Goal: Find specific page/section: Find specific page/section

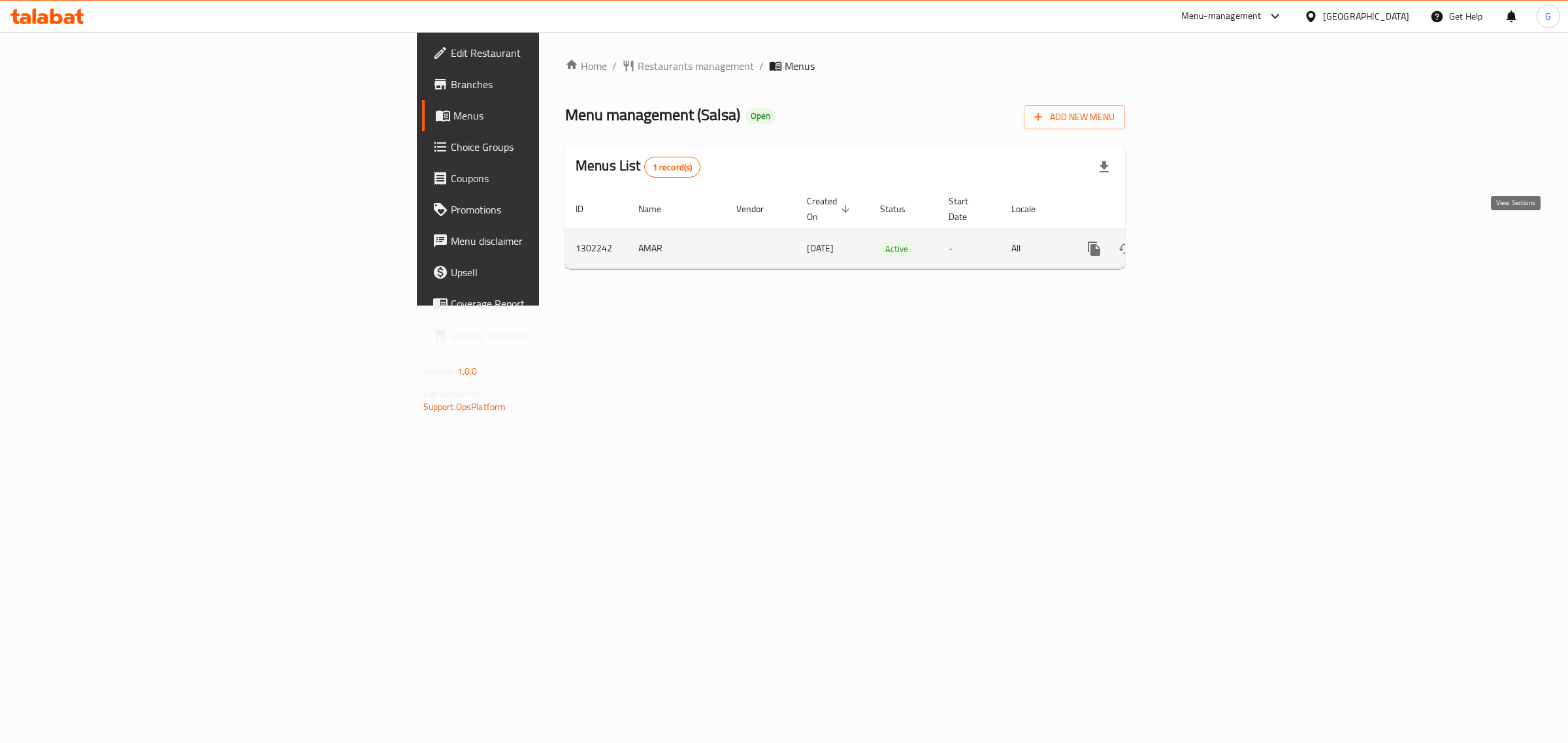
click at [1204, 236] on link "enhanced table" at bounding box center [1188, 249] width 31 height 31
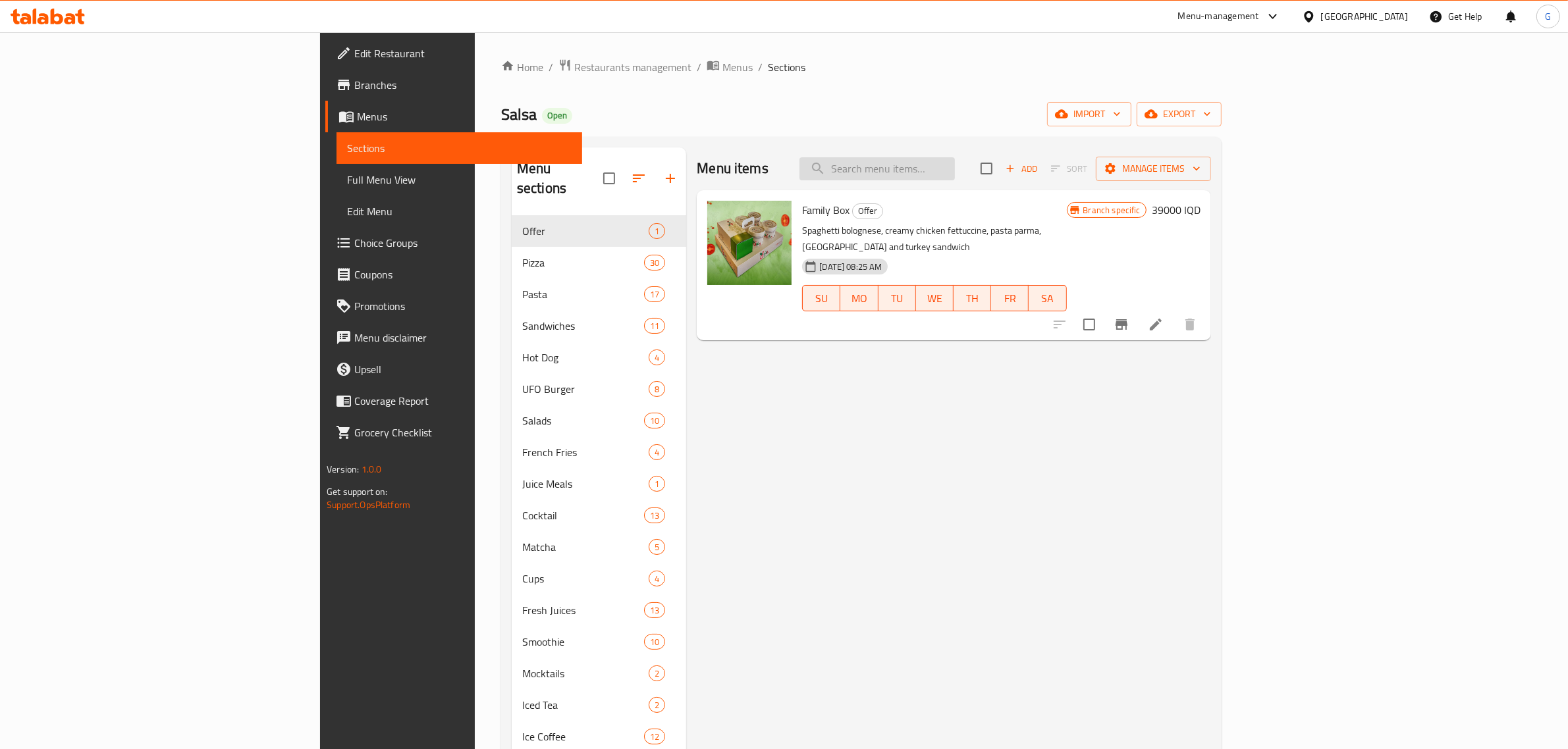
click at [954, 179] on input "search" at bounding box center [877, 168] width 155 height 23
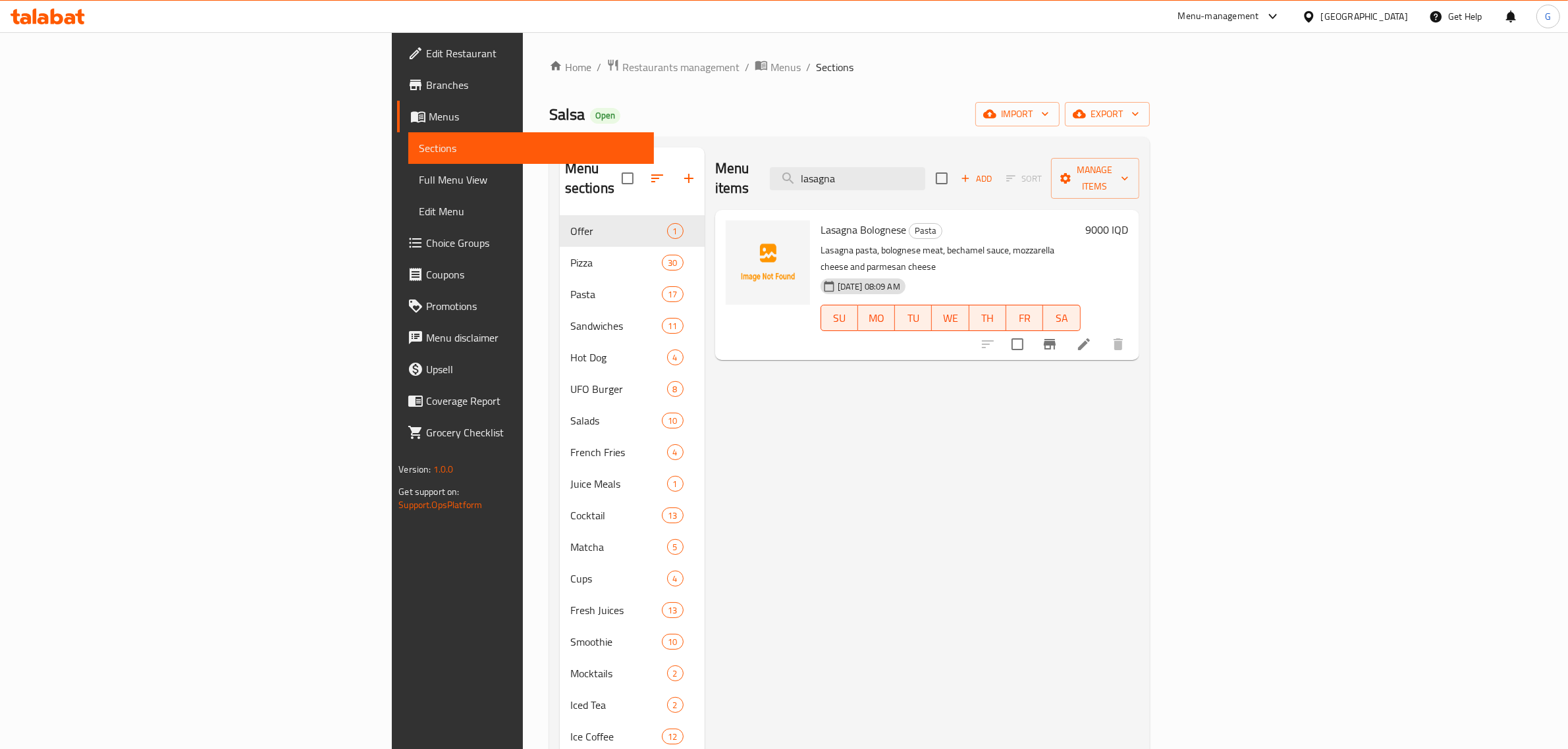
type input "lasagna"
click at [622, 62] on span "Restaurants management" at bounding box center [681, 67] width 117 height 16
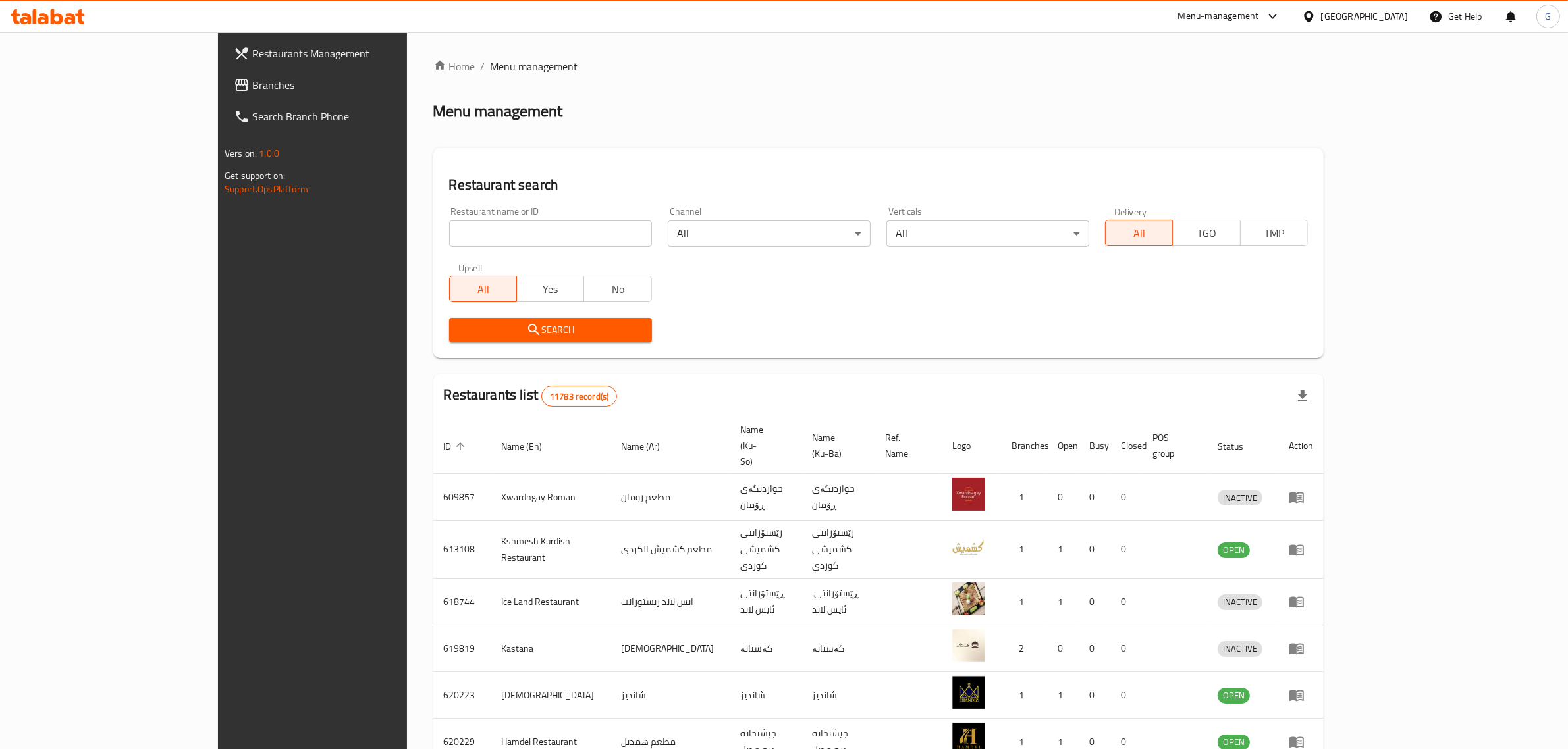
click at [522, 231] on div at bounding box center [784, 374] width 1568 height 749
click at [522, 231] on input "search" at bounding box center [550, 234] width 202 height 26
type input "[PERSON_NAME] chef"
click button "Search" at bounding box center [550, 330] width 202 height 25
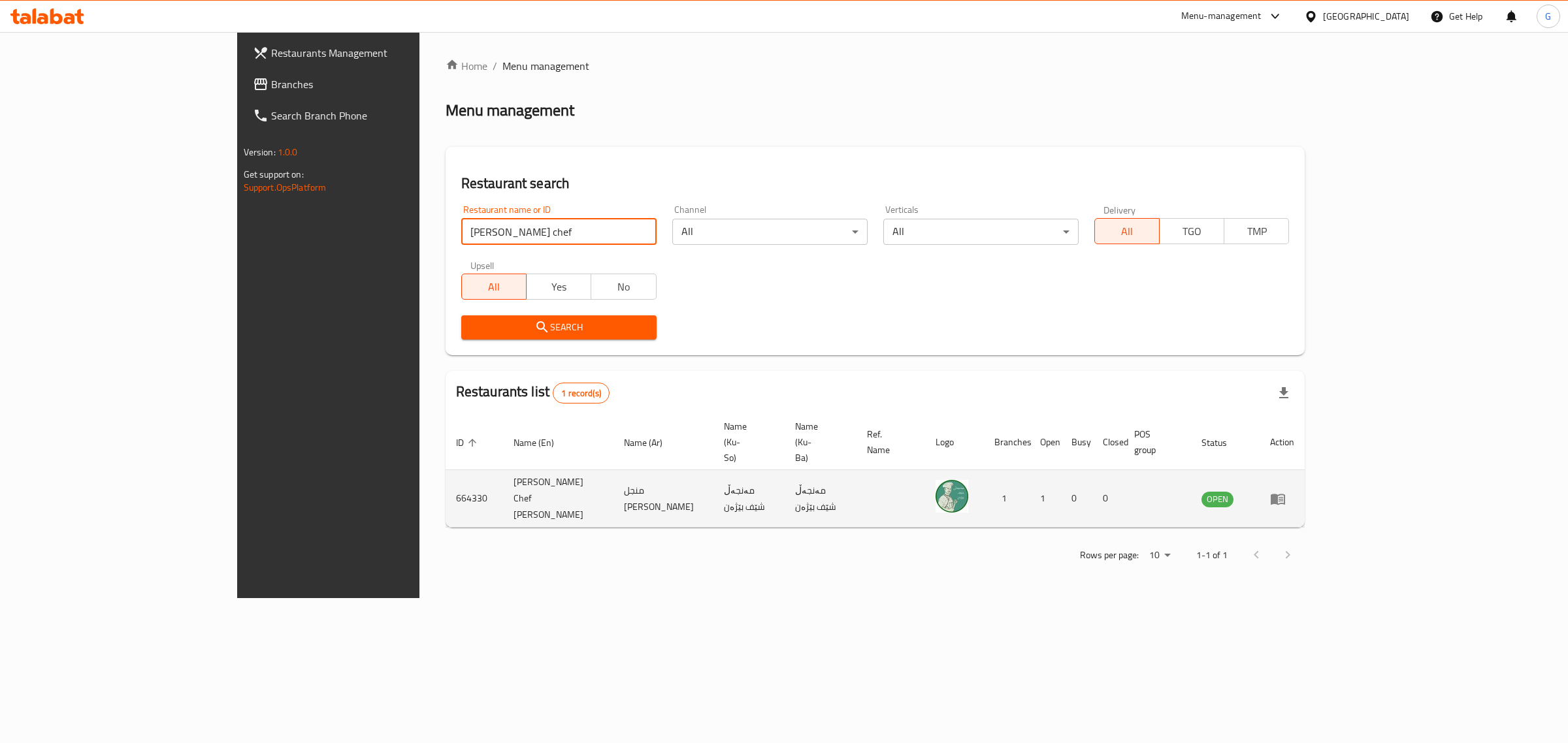
click at [1286, 492] on icon "enhanced table" at bounding box center [1277, 499] width 16 height 16
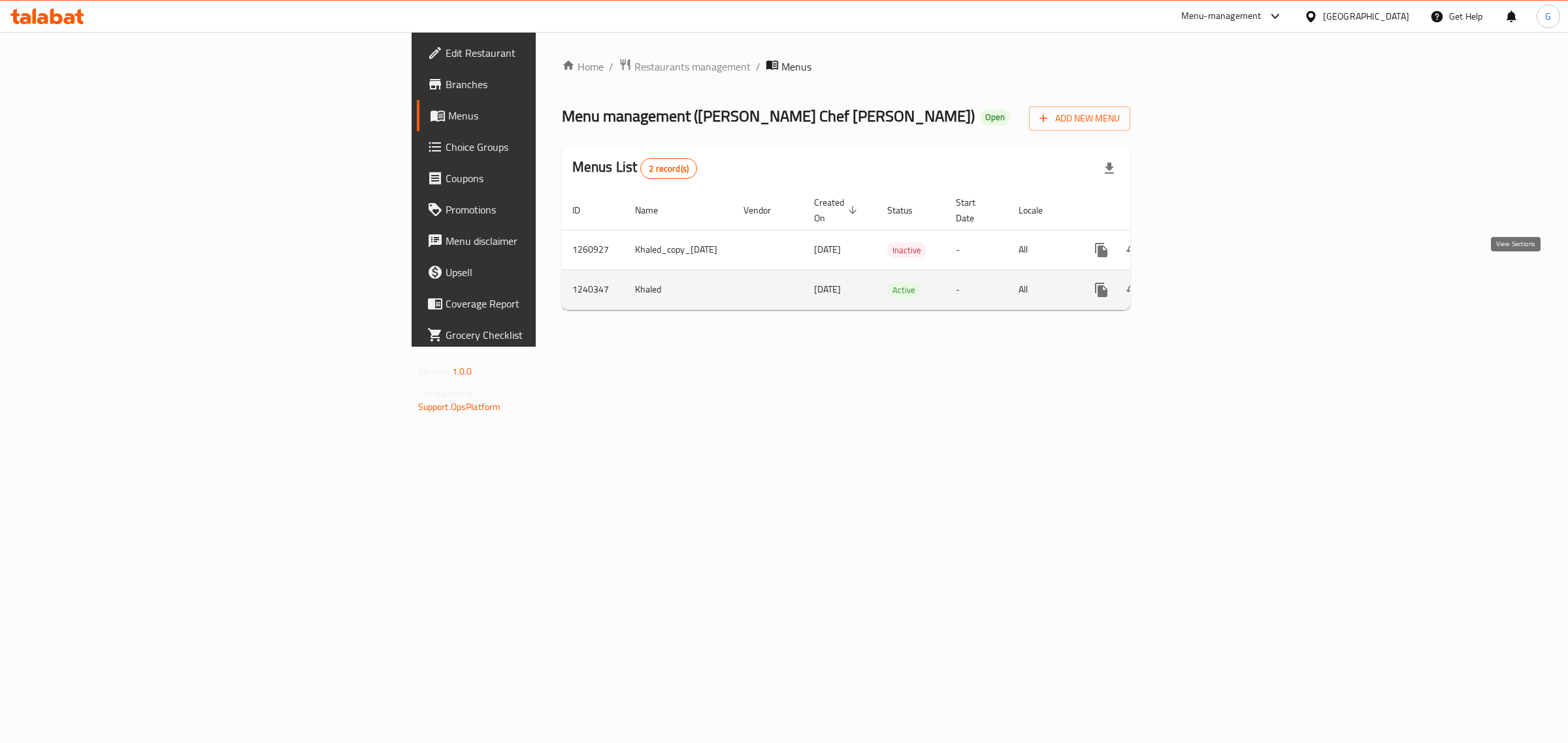
click at [1203, 282] on icon "enhanced table" at bounding box center [1195, 290] width 16 height 16
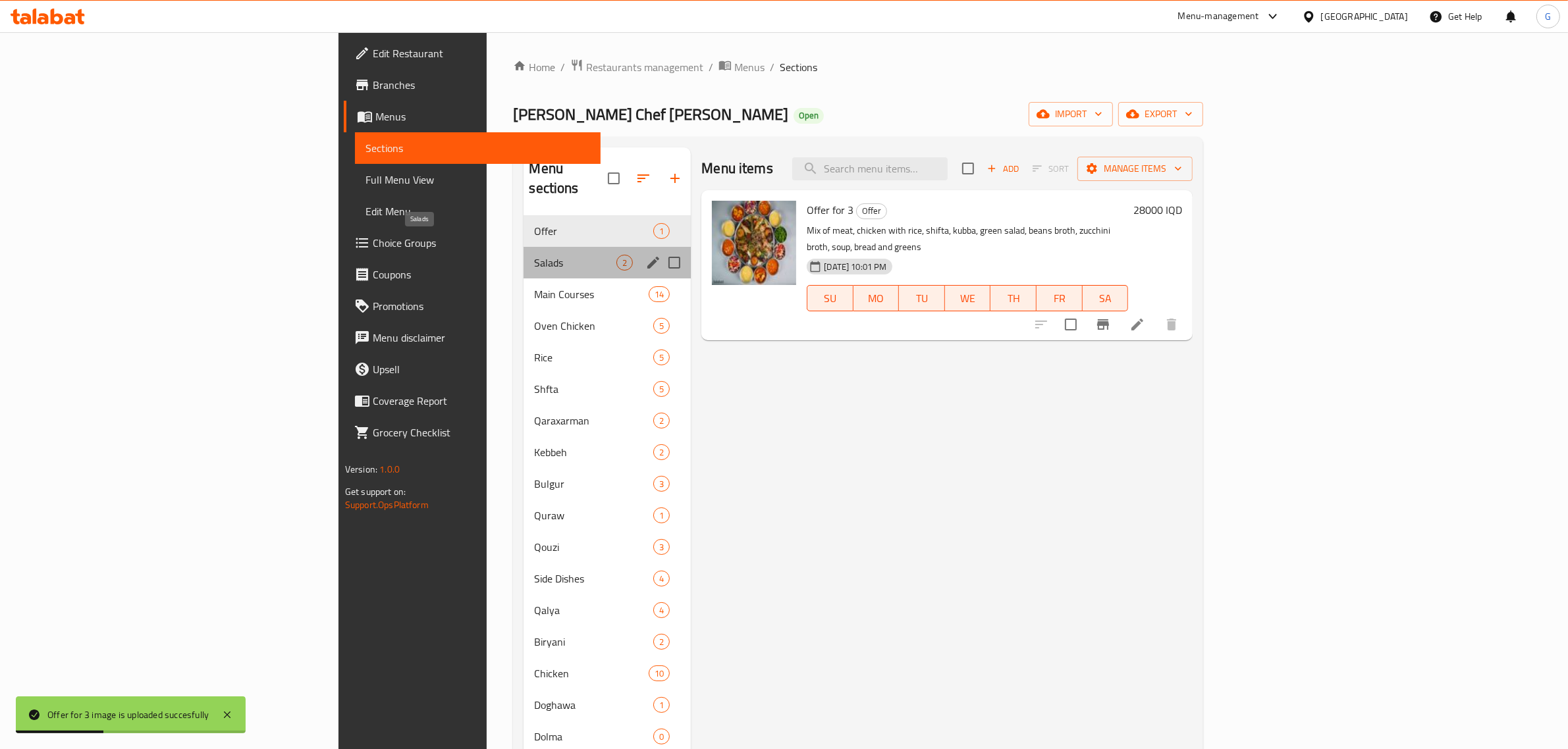
click at [534, 254] on span "Salads" at bounding box center [575, 262] width 82 height 16
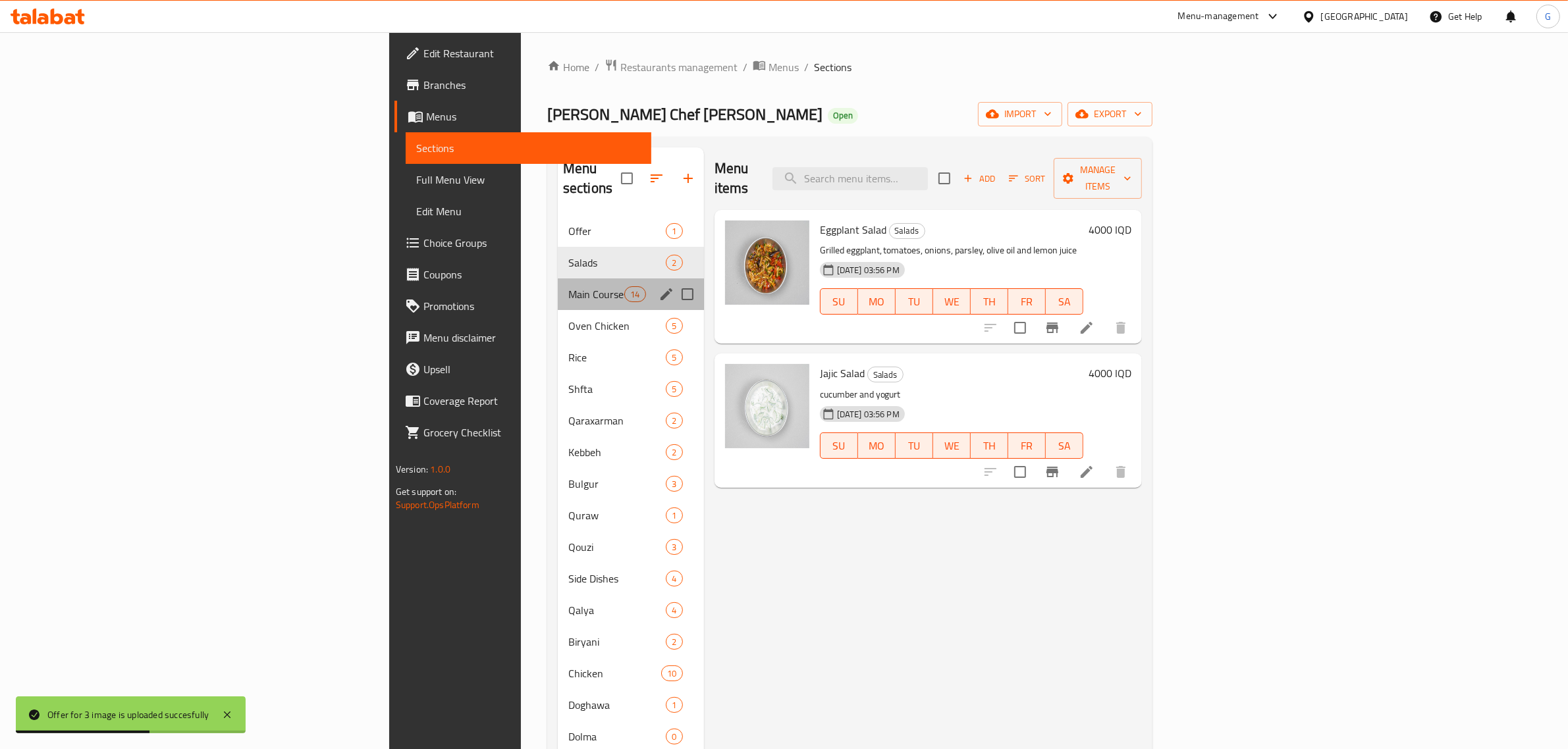
click at [558, 285] on div "Main Courses 14" at bounding box center [631, 293] width 147 height 31
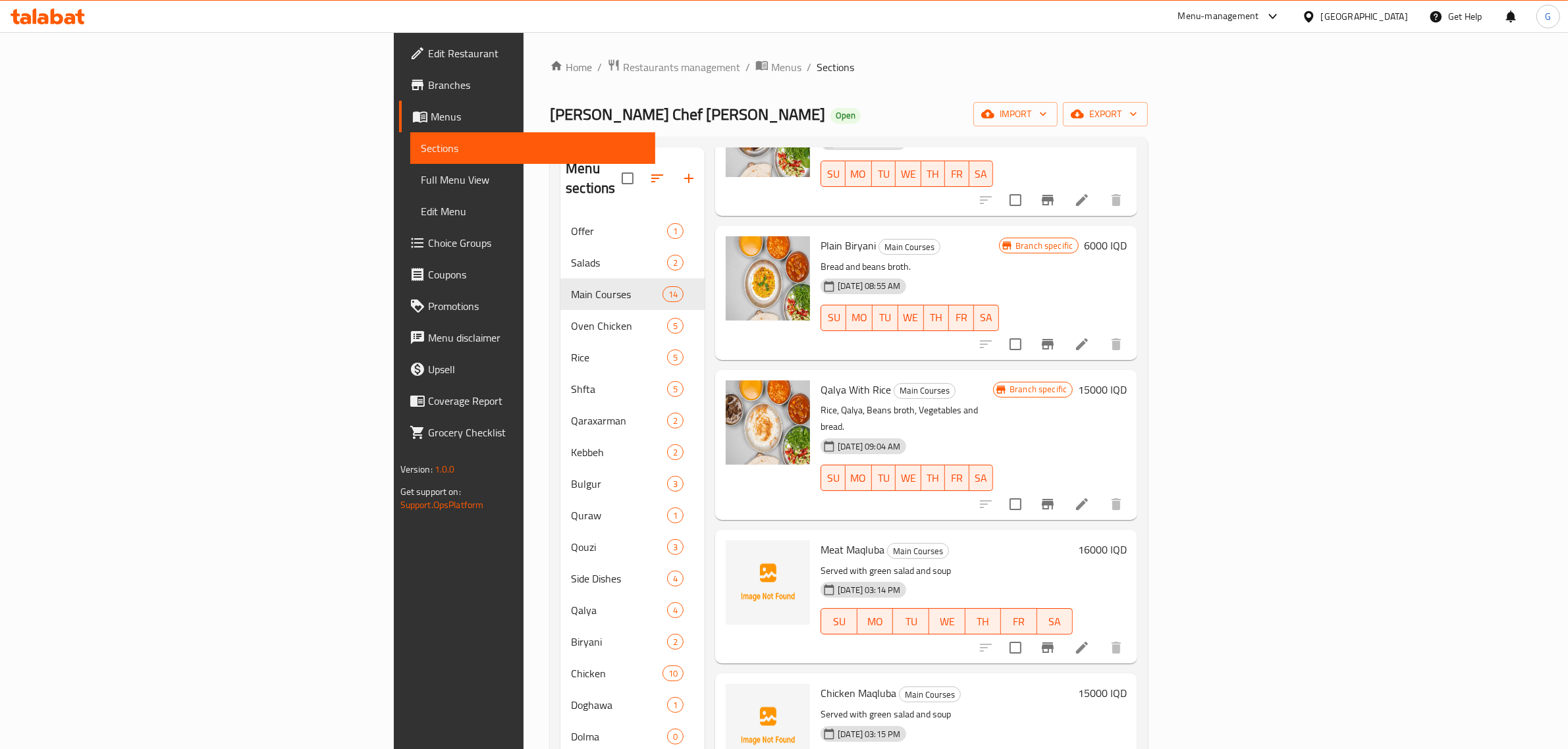
scroll to position [185, 0]
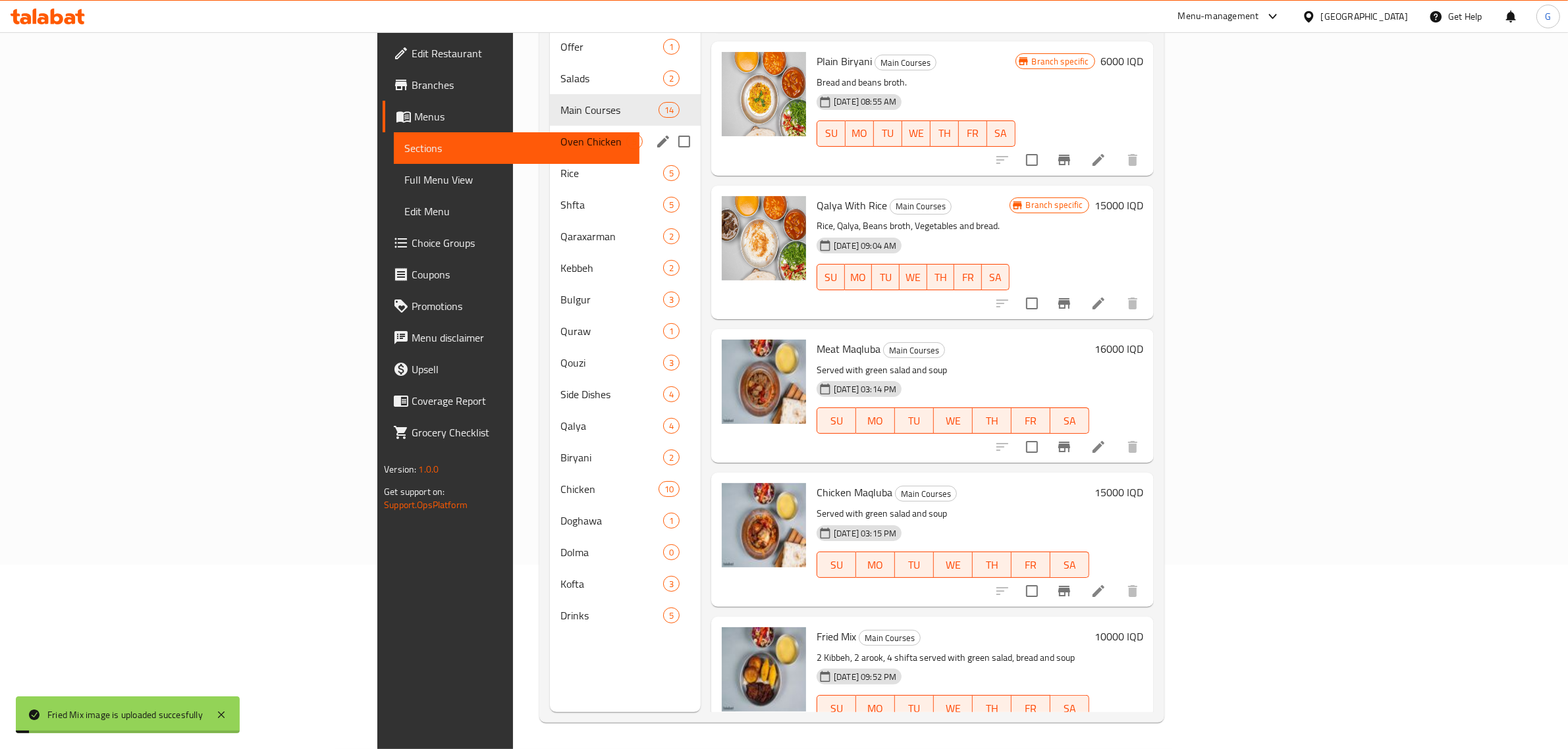
click at [549, 130] on div "Oven Chicken 5" at bounding box center [624, 141] width 150 height 31
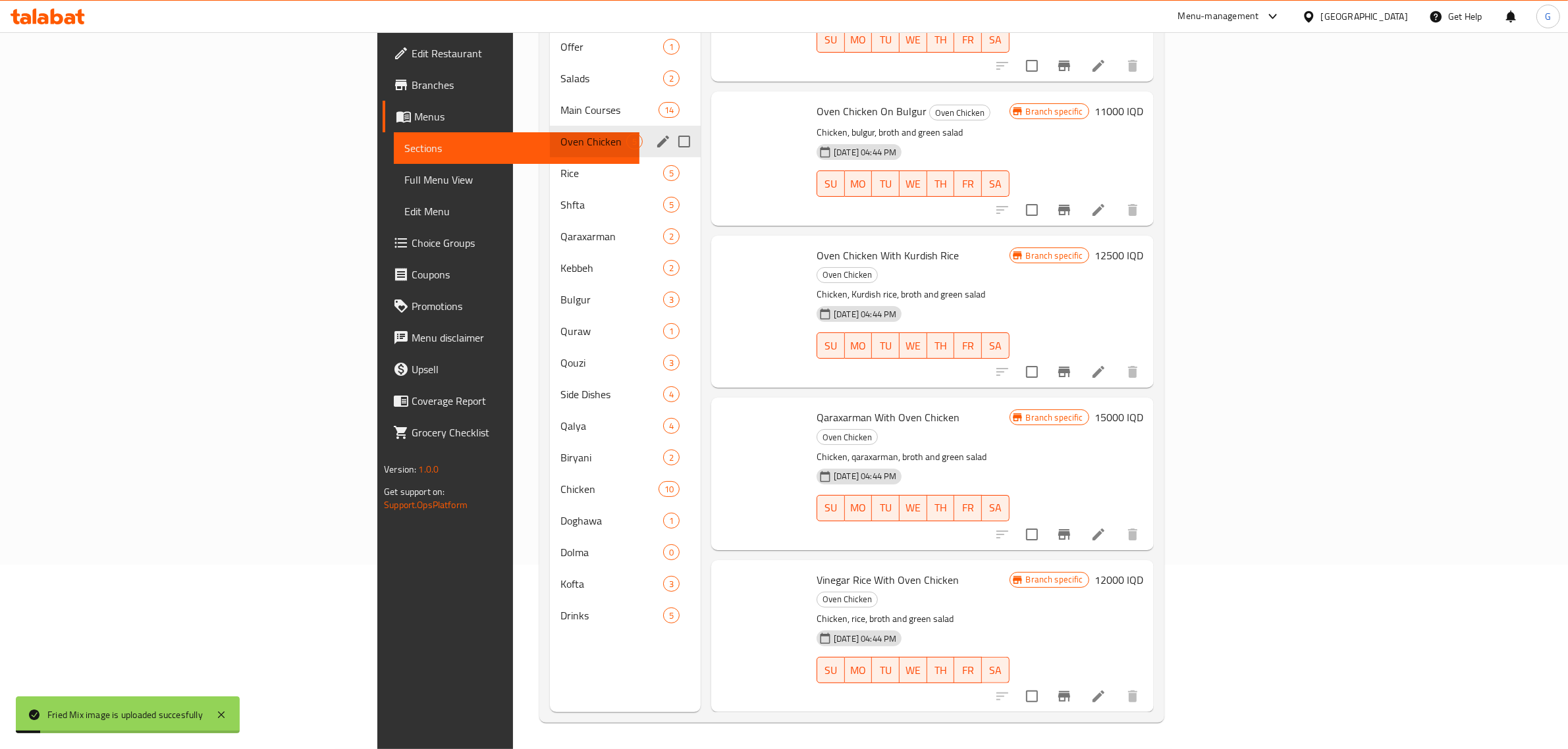
scroll to position [1, 0]
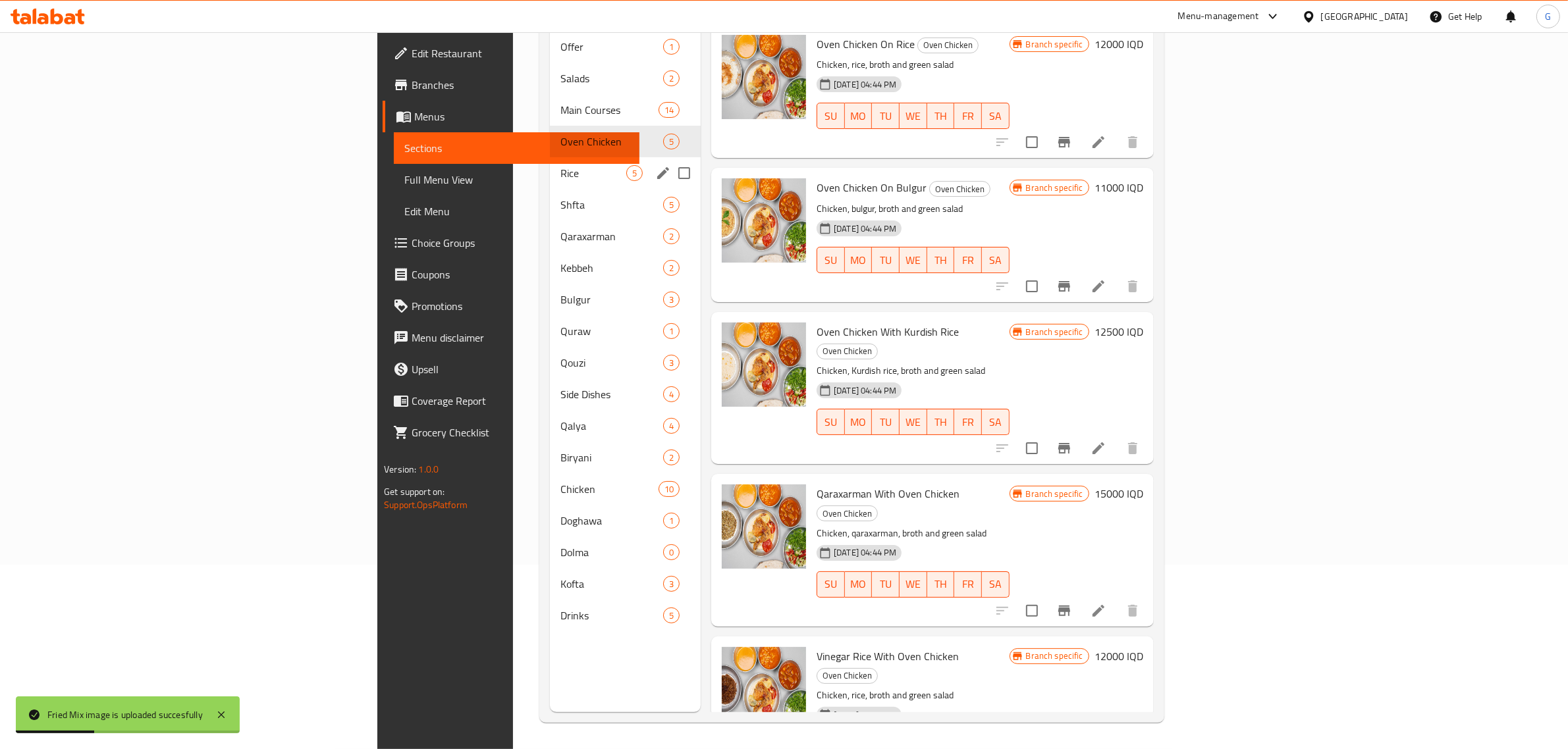
click at [560, 165] on span "Rice" at bounding box center [593, 173] width 66 height 16
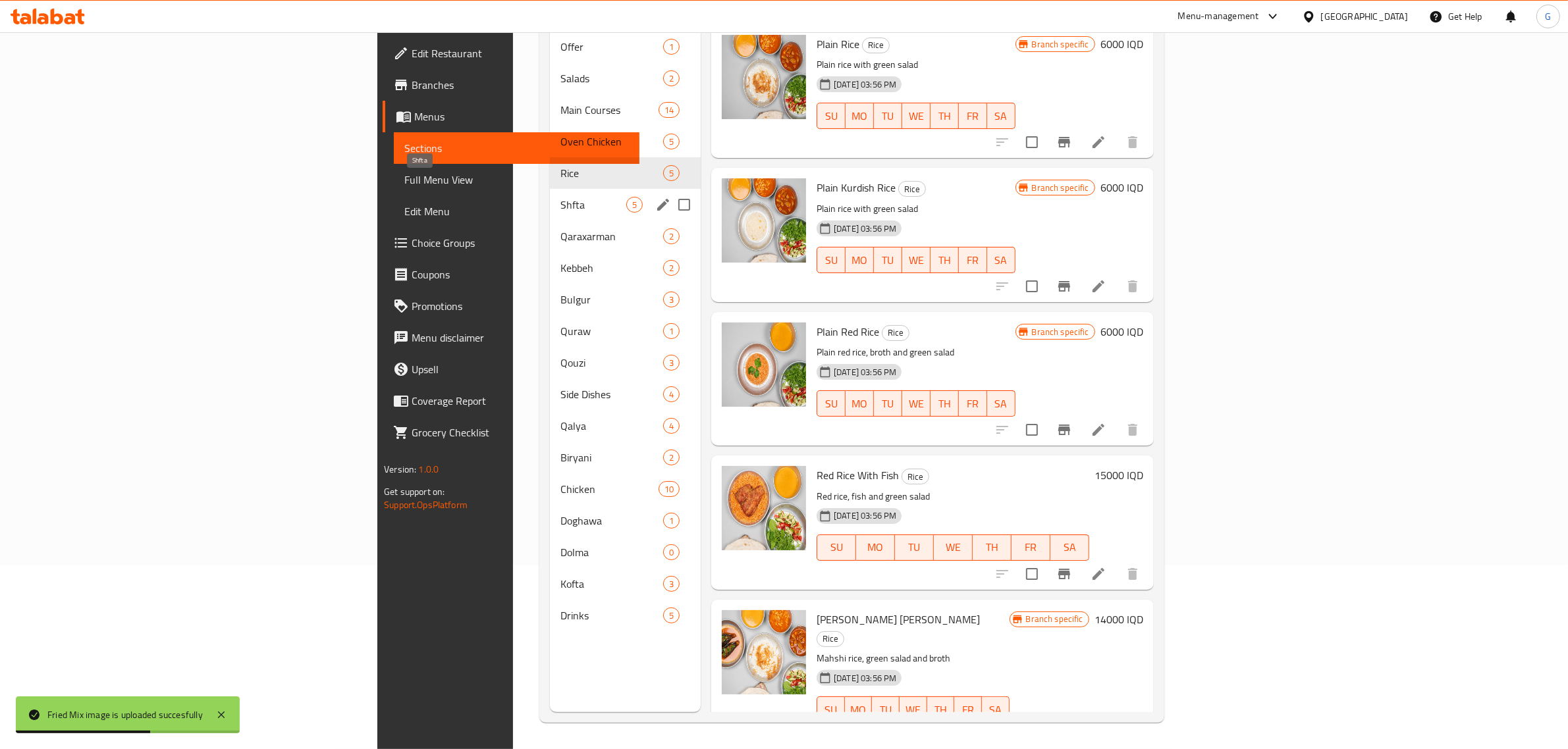
click at [560, 197] on span "Shfta" at bounding box center [593, 204] width 66 height 16
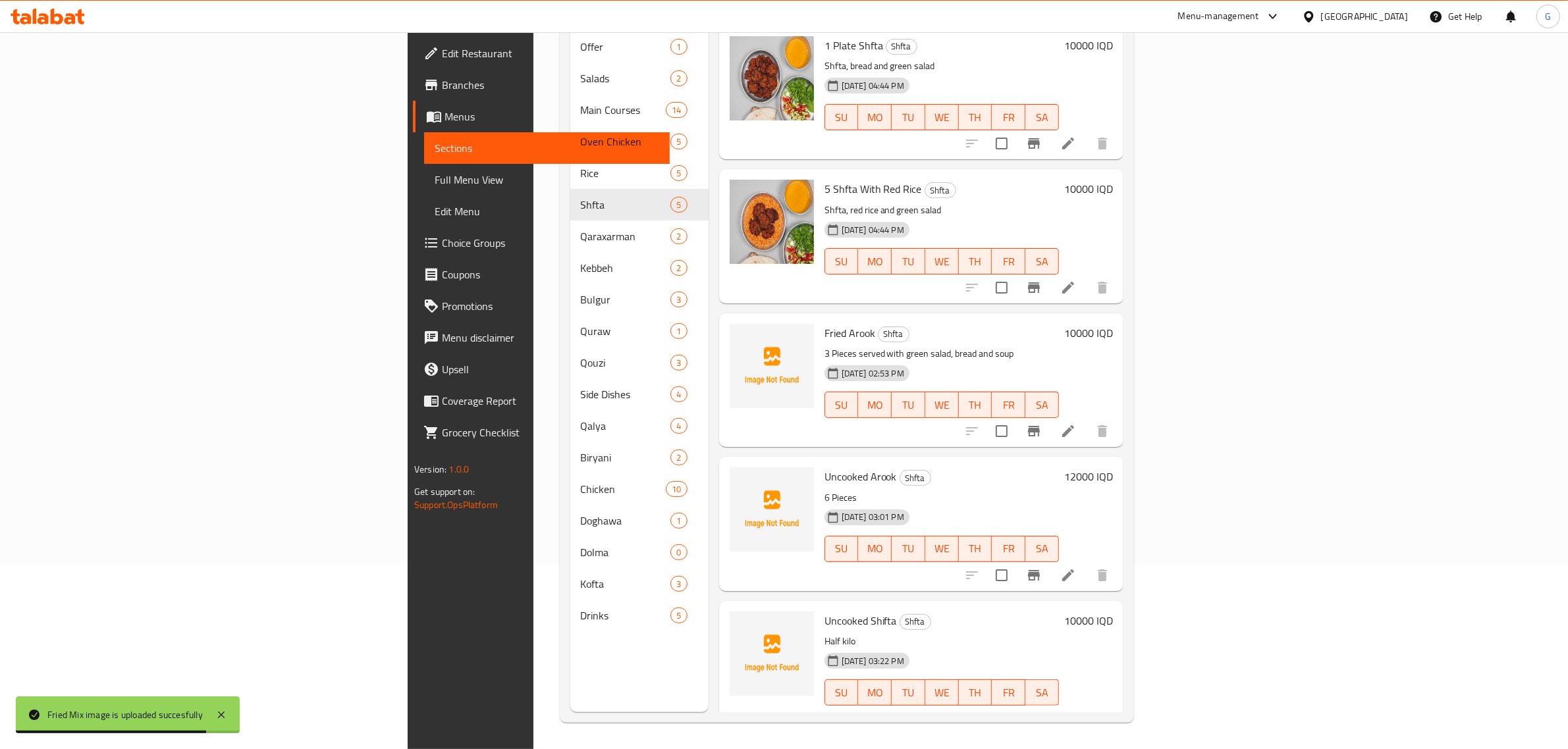
scroll to position [1, 0]
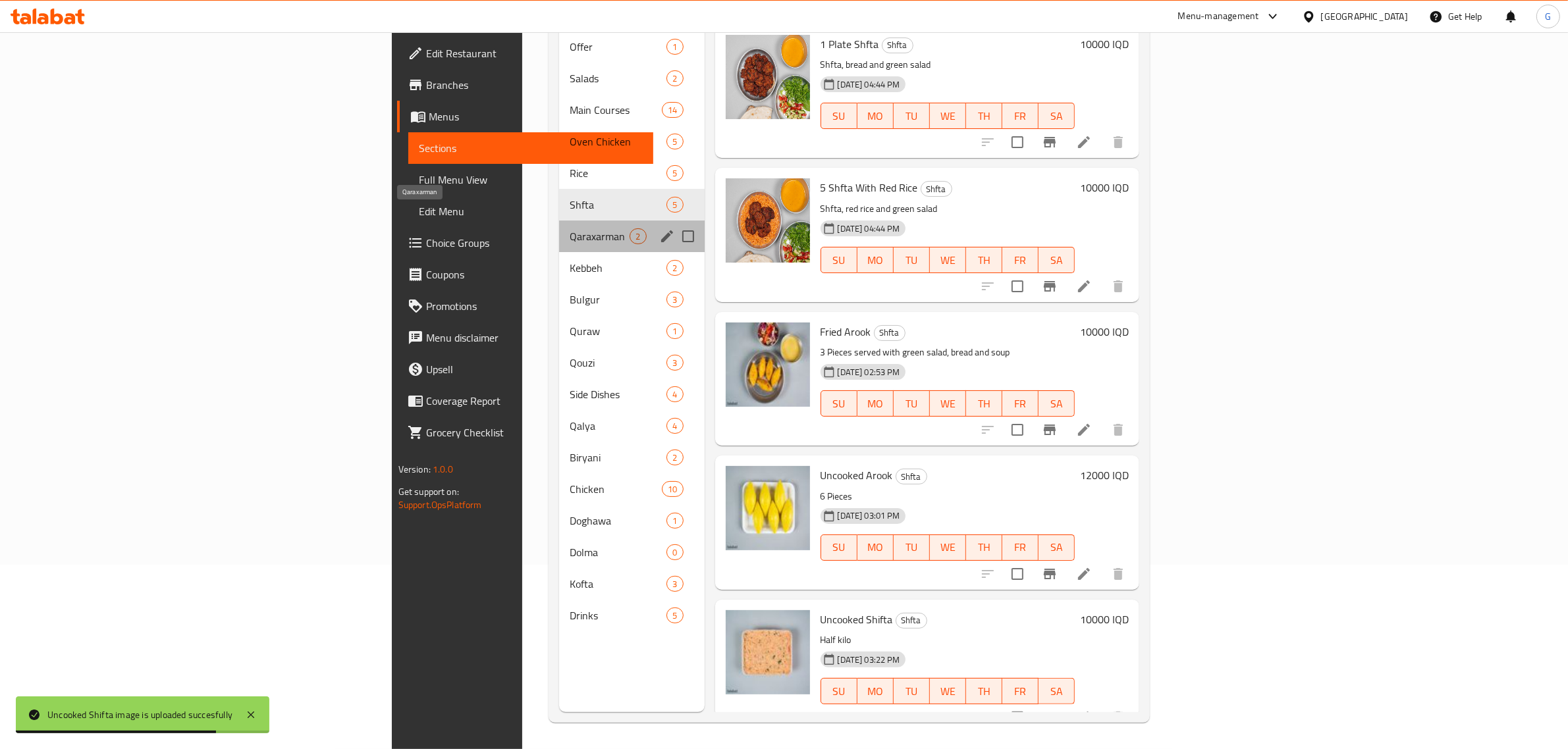
click at [569, 229] on span "Qaraxarman" at bounding box center [599, 236] width 60 height 16
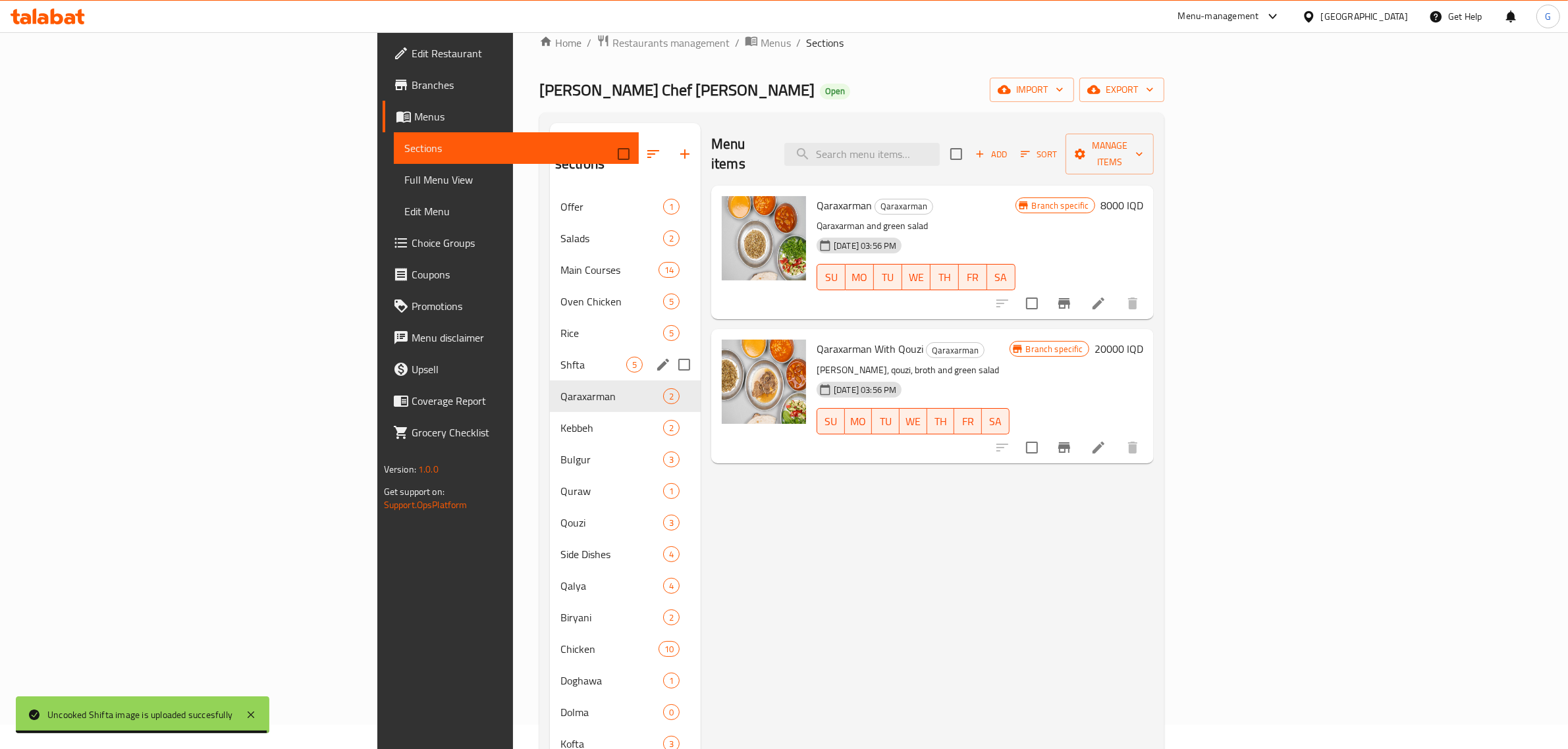
scroll to position [21, 0]
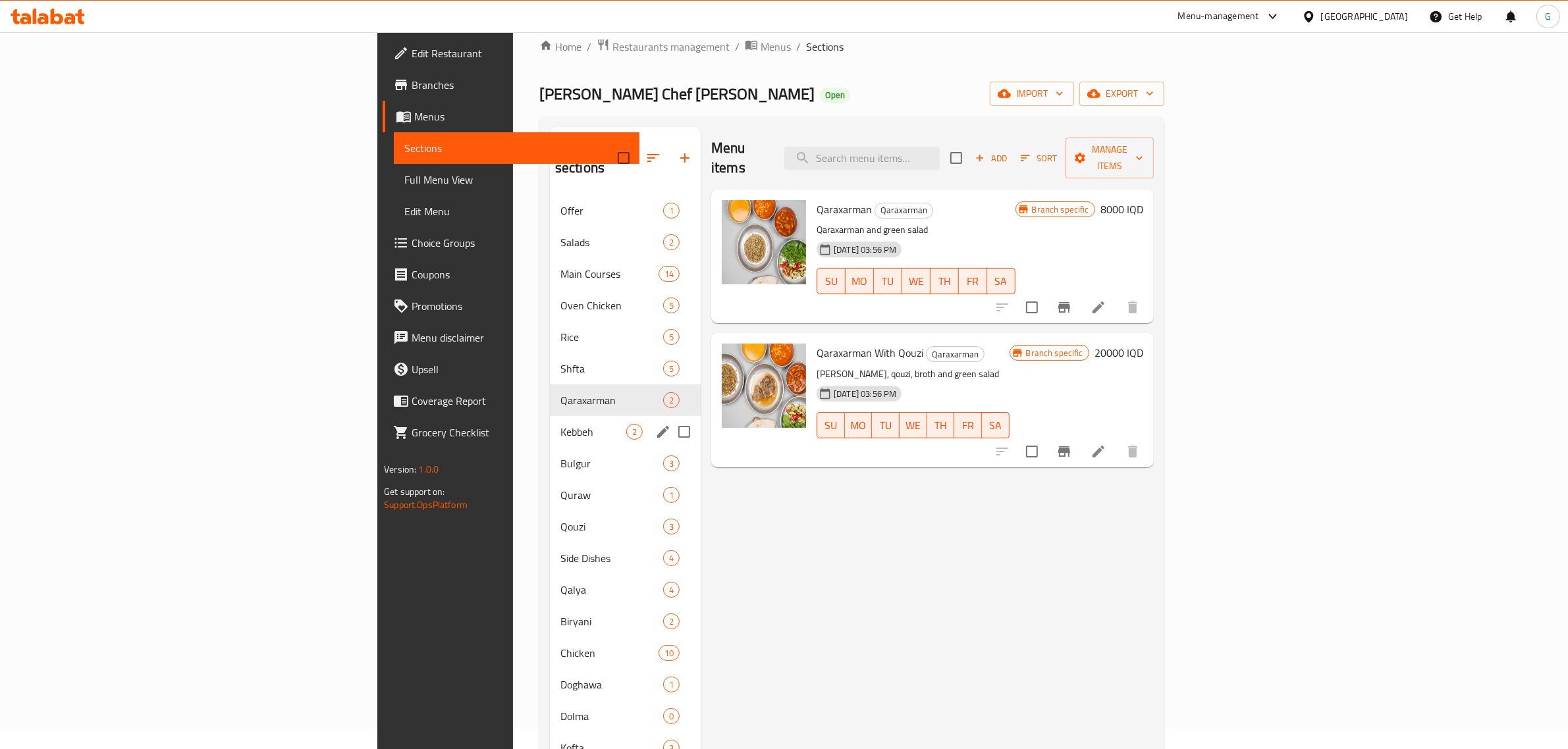
click at [560, 424] on span "Kebbeh" at bounding box center [593, 431] width 66 height 16
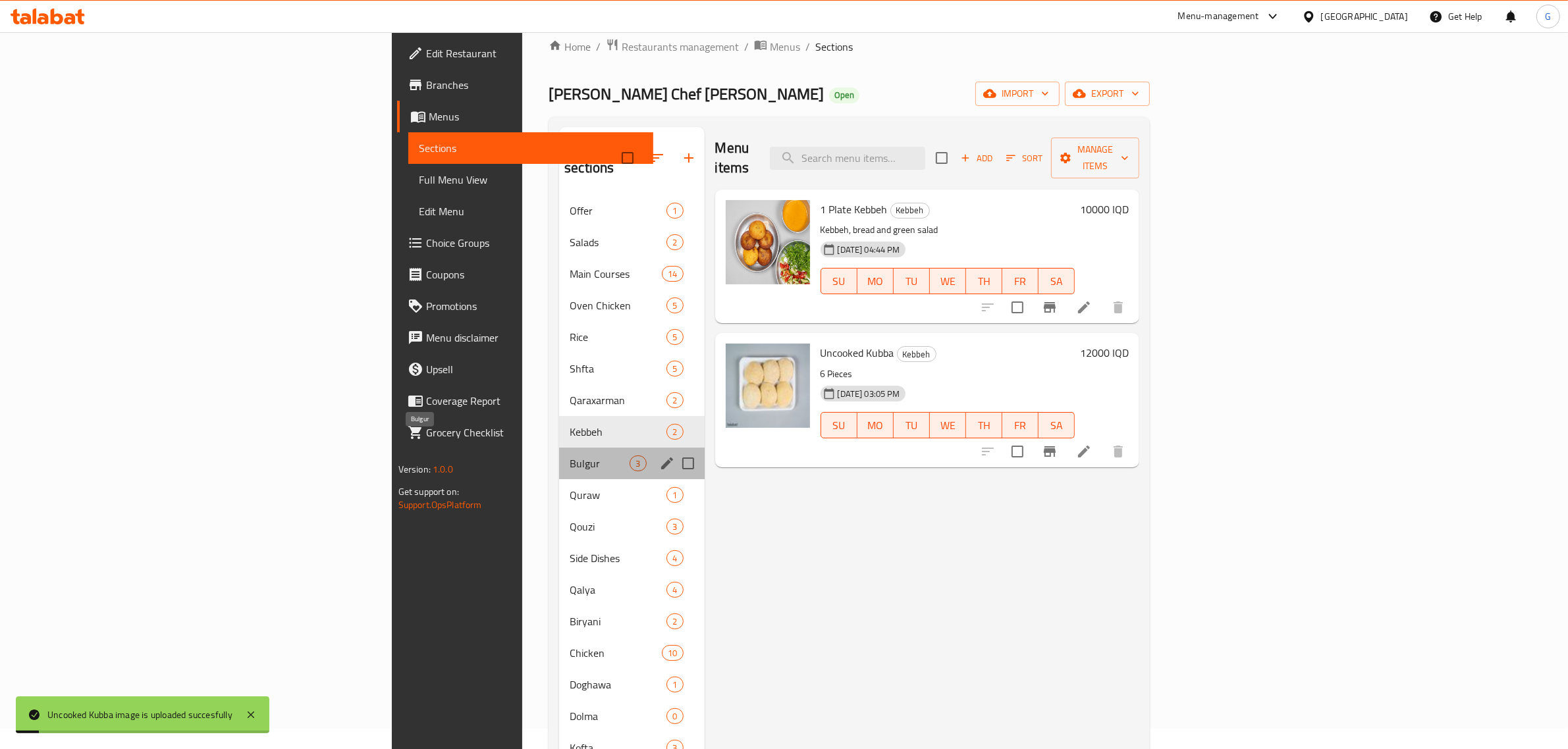
click at [569, 456] on span "Bulgur" at bounding box center [599, 463] width 60 height 16
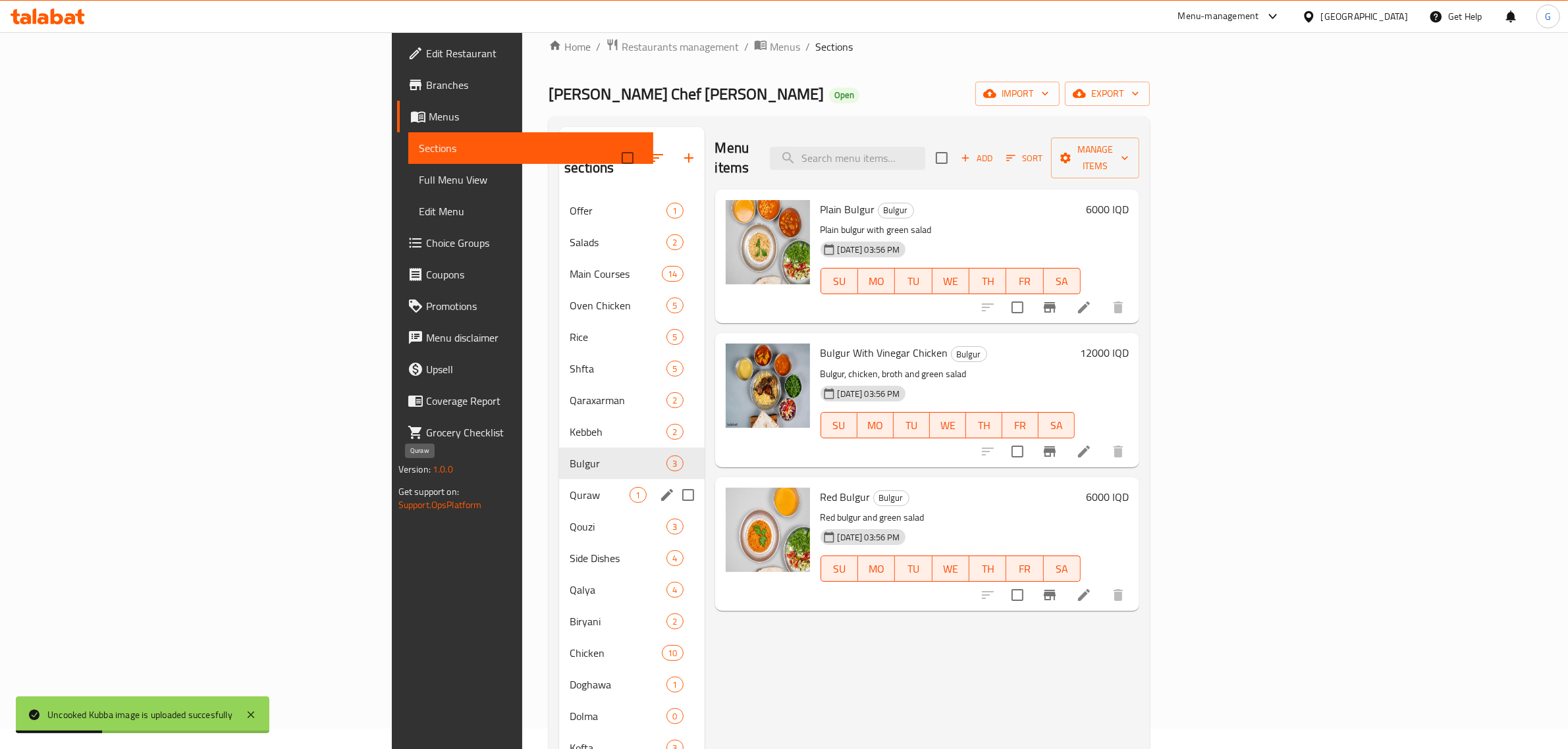
click at [569, 487] on span "Quraw" at bounding box center [599, 495] width 60 height 16
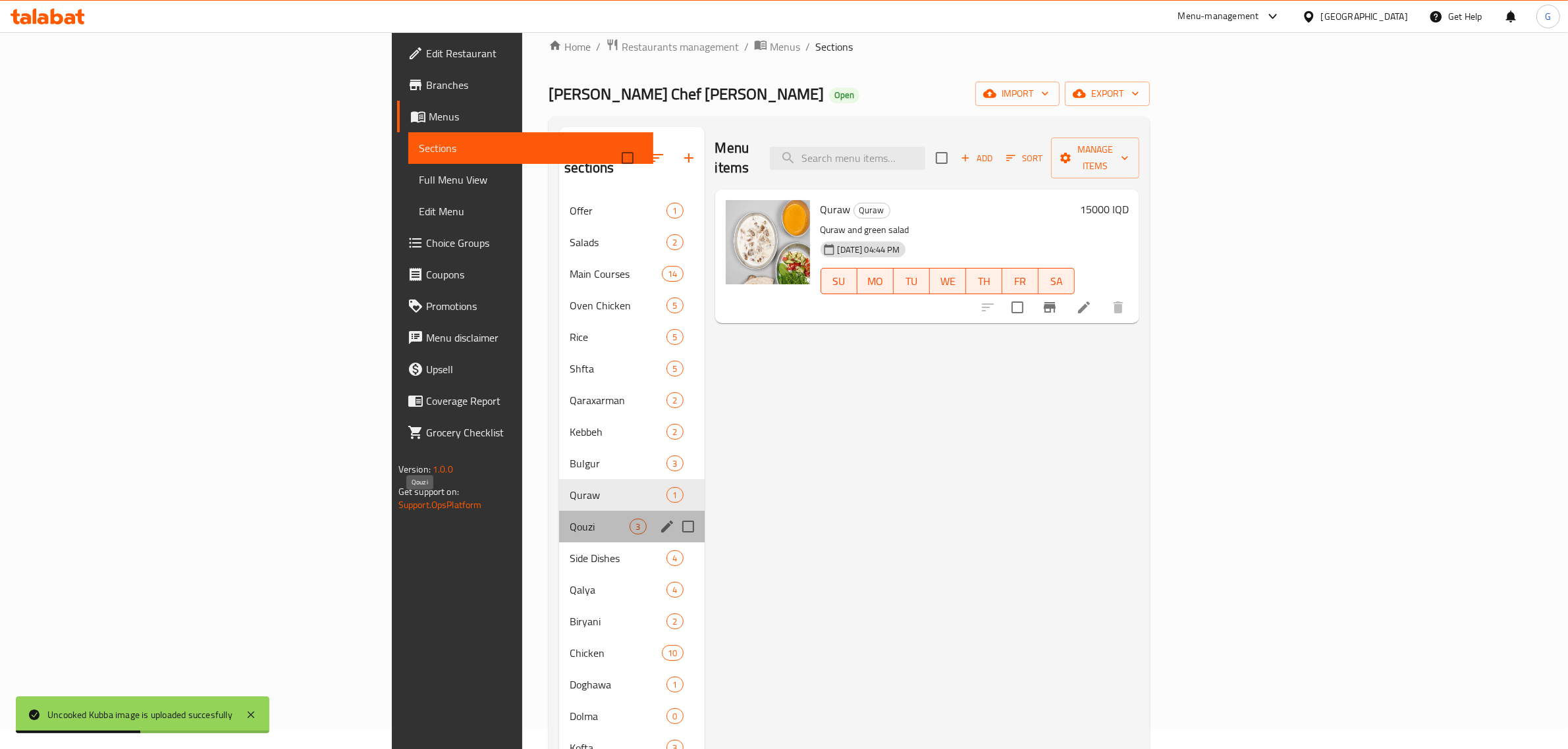
click at [569, 519] on span "Qouzi" at bounding box center [599, 527] width 60 height 16
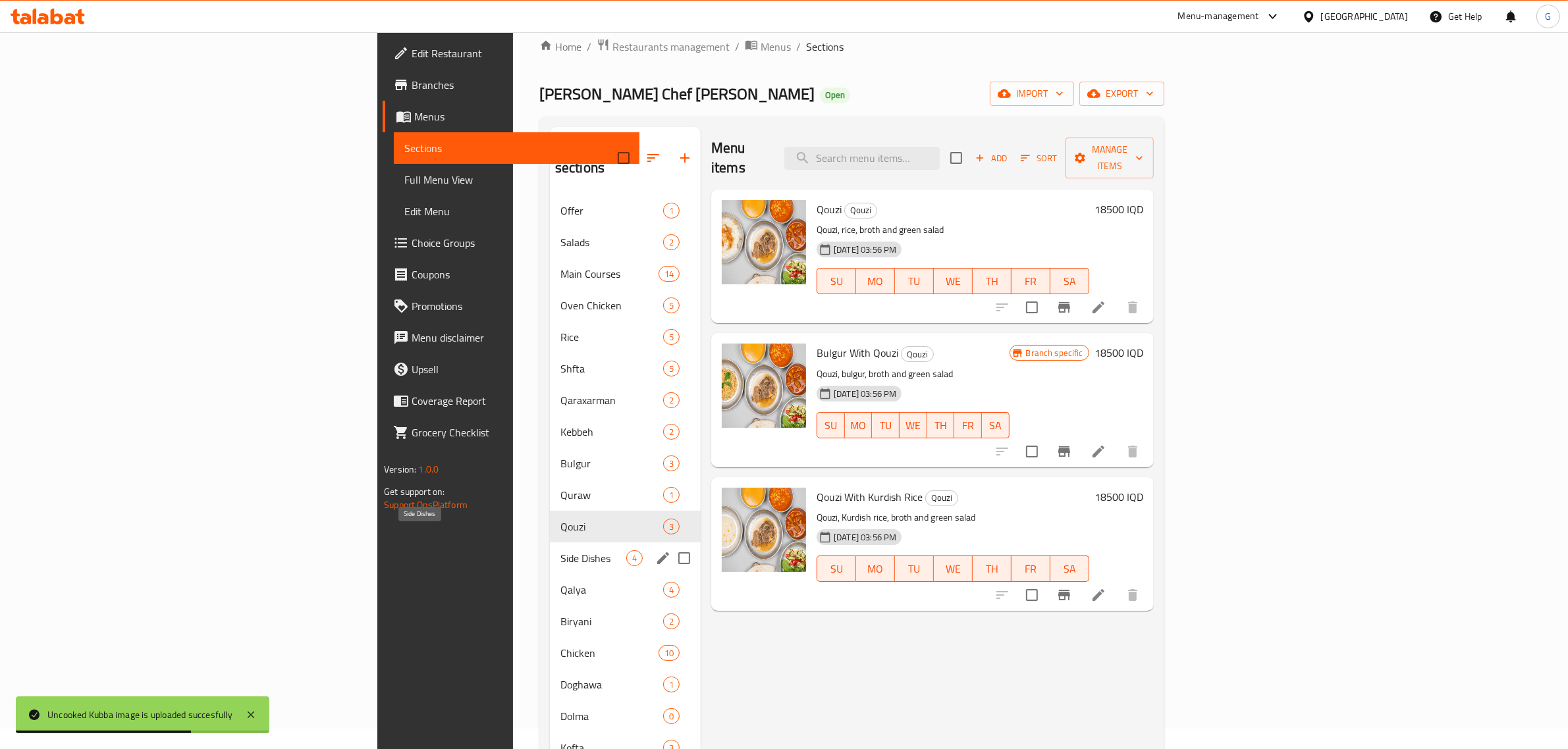
click at [560, 550] on span "Side Dishes" at bounding box center [593, 558] width 66 height 16
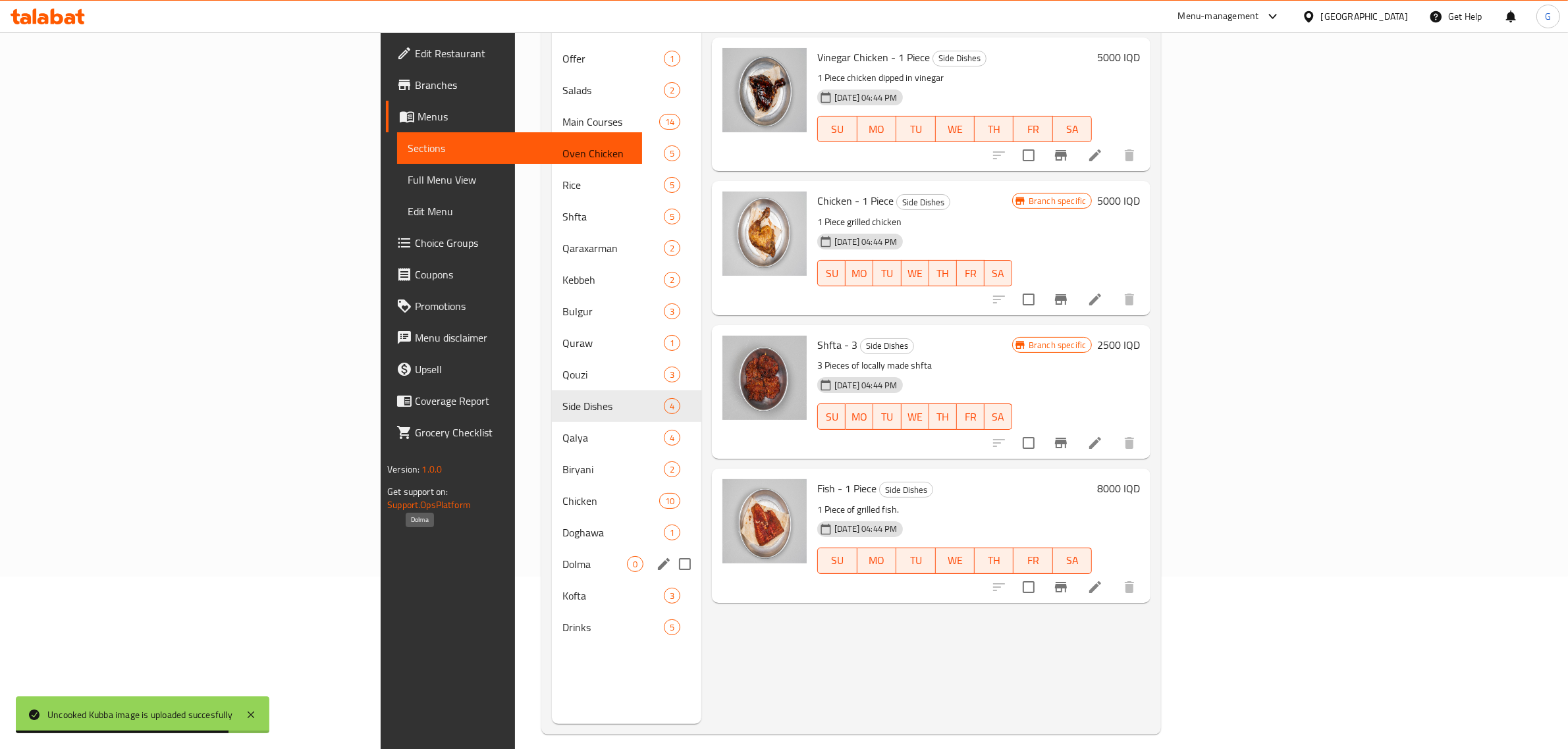
scroll to position [185, 0]
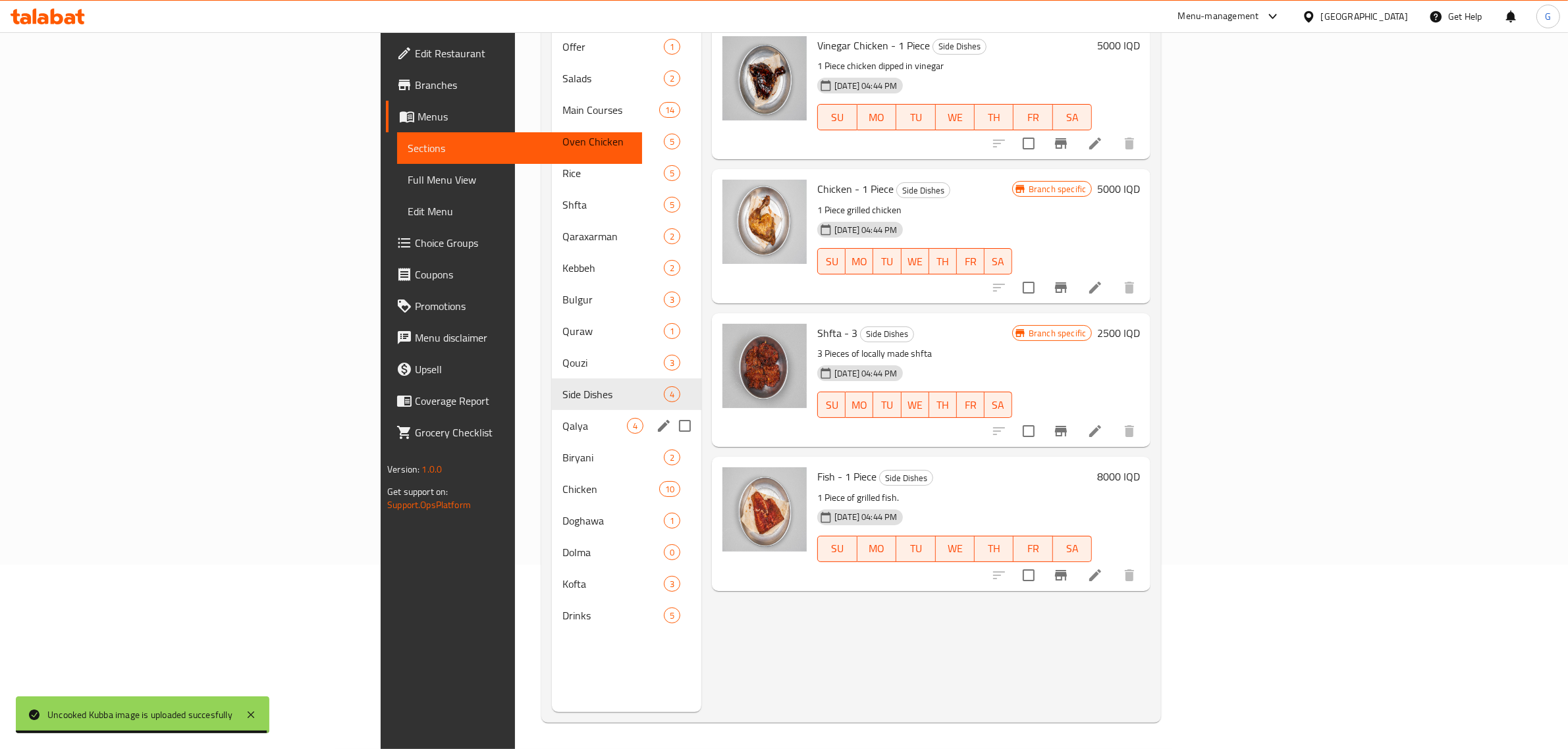
click at [551, 410] on div "Qalya 4" at bounding box center [626, 426] width 149 height 31
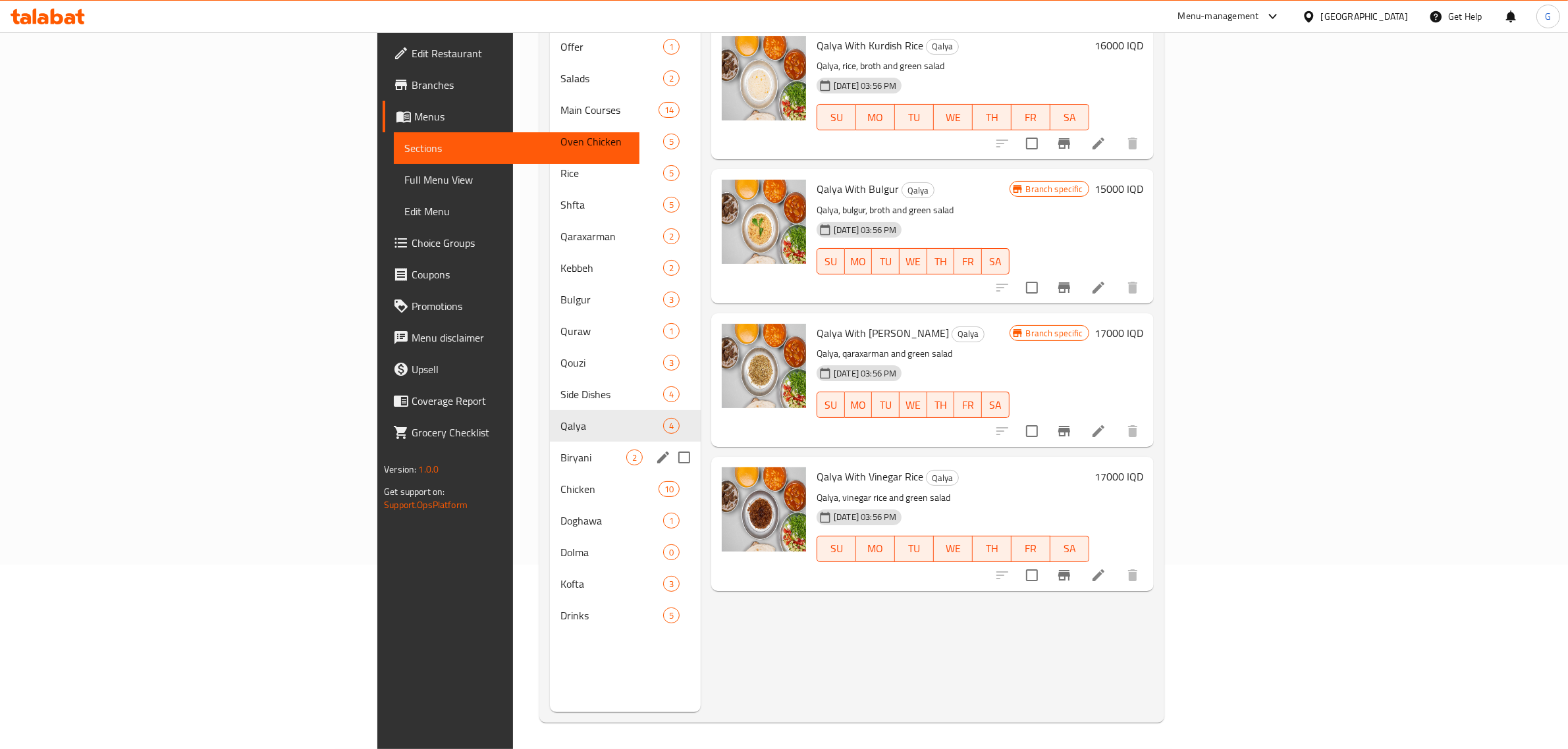
click at [549, 442] on div "Biryani 2" at bounding box center [624, 457] width 150 height 31
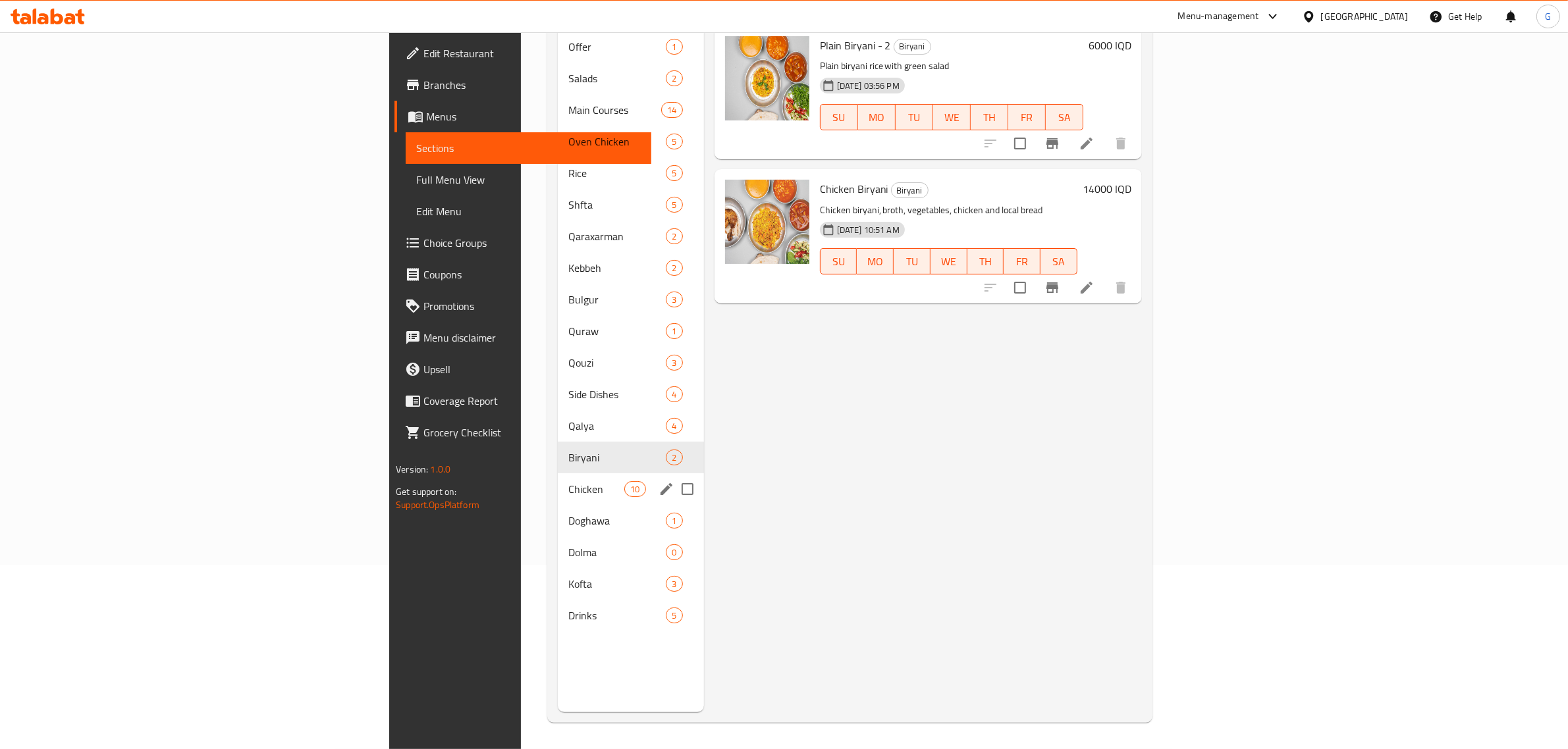
click at [558, 474] on div "Chicken 10" at bounding box center [631, 489] width 147 height 31
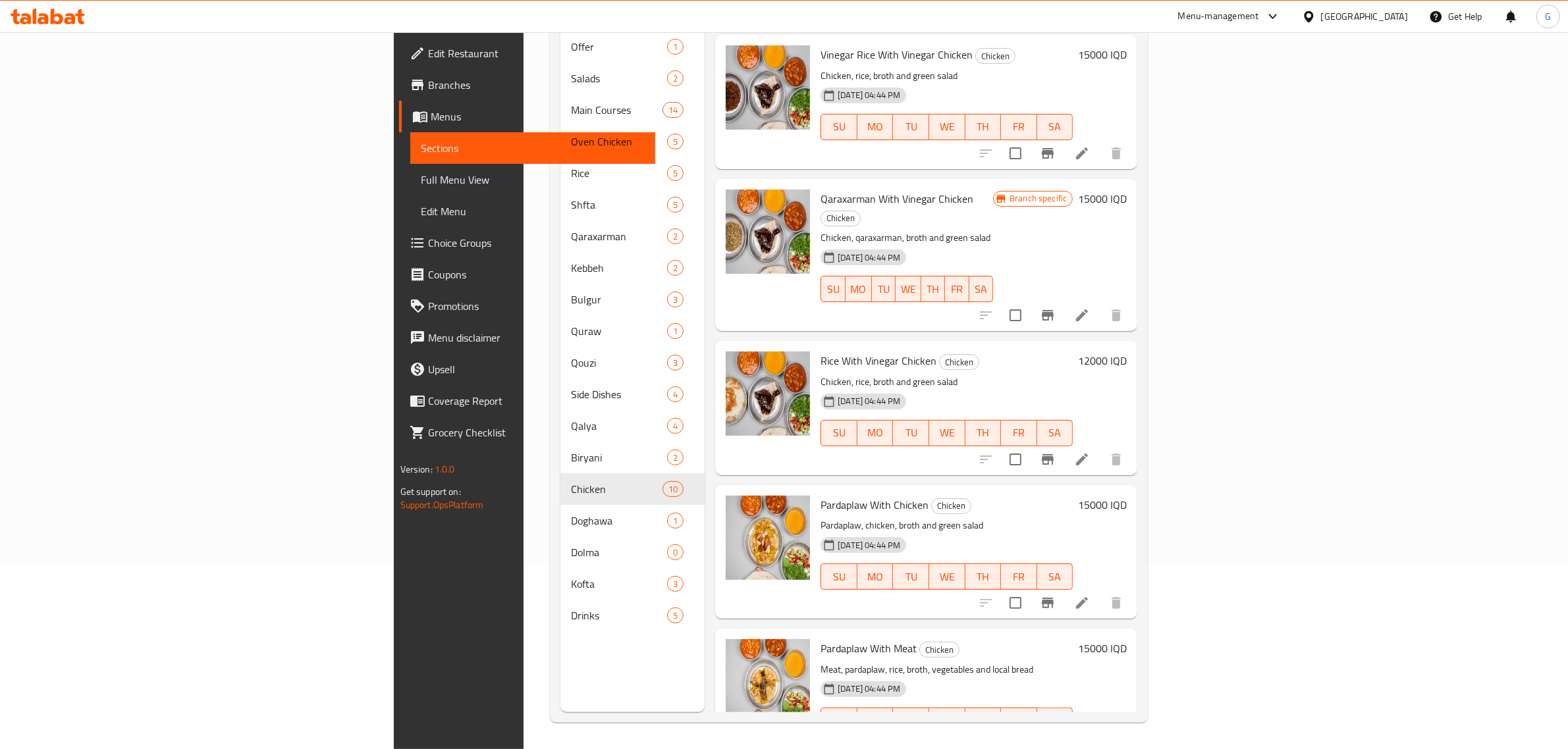
scroll to position [721, 0]
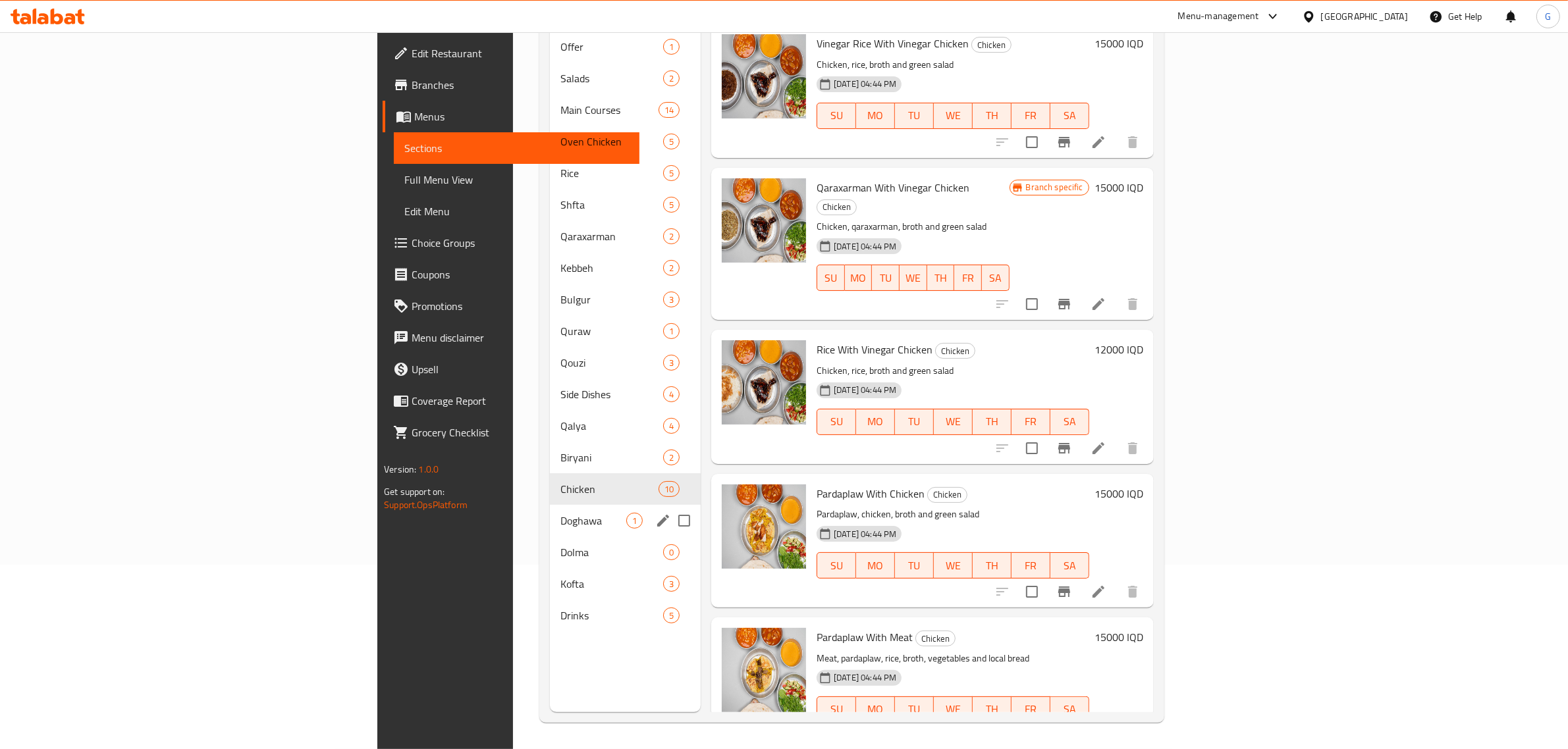
click at [560, 513] on span "Doghawa" at bounding box center [593, 520] width 66 height 16
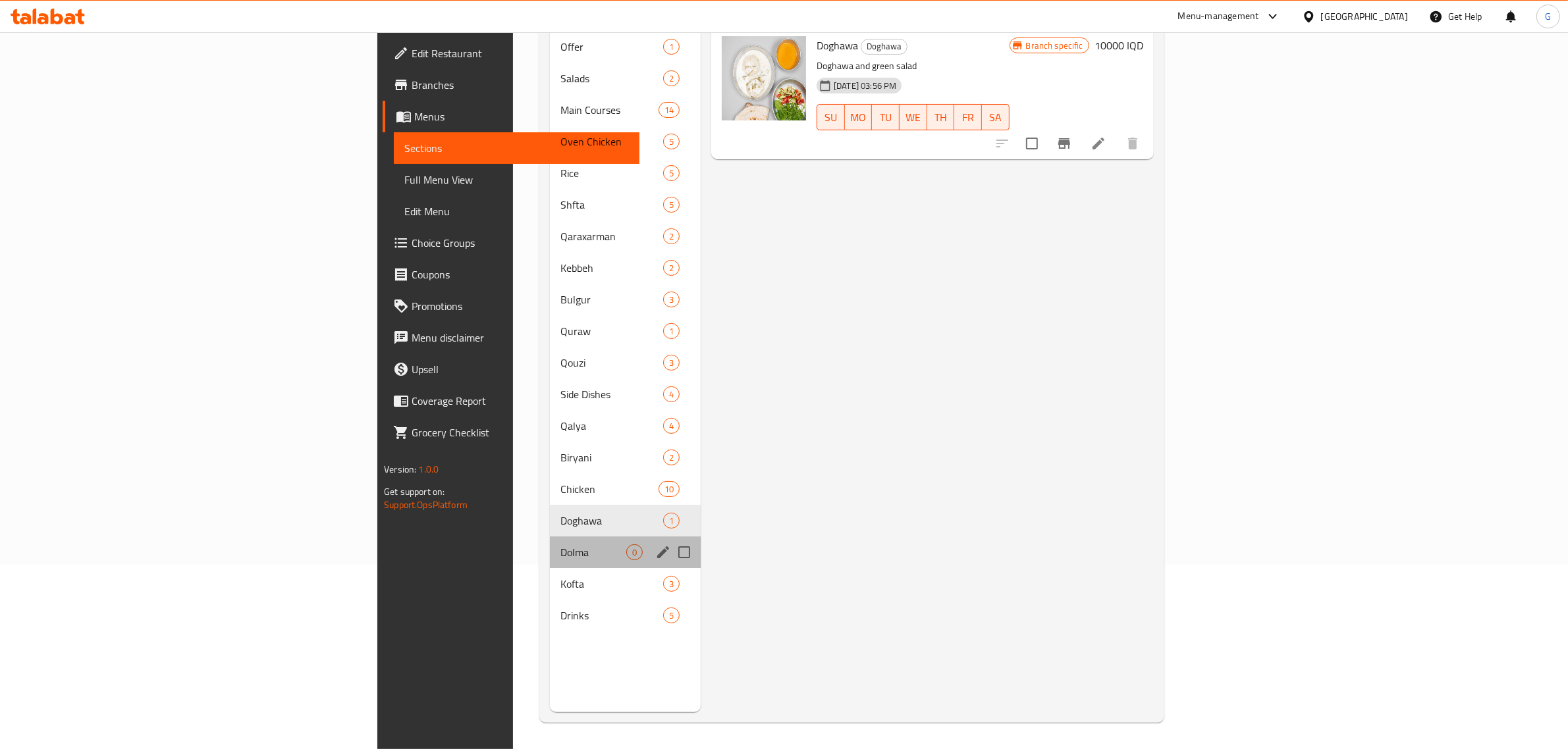
click at [549, 536] on div "Dolma 0" at bounding box center [624, 551] width 150 height 31
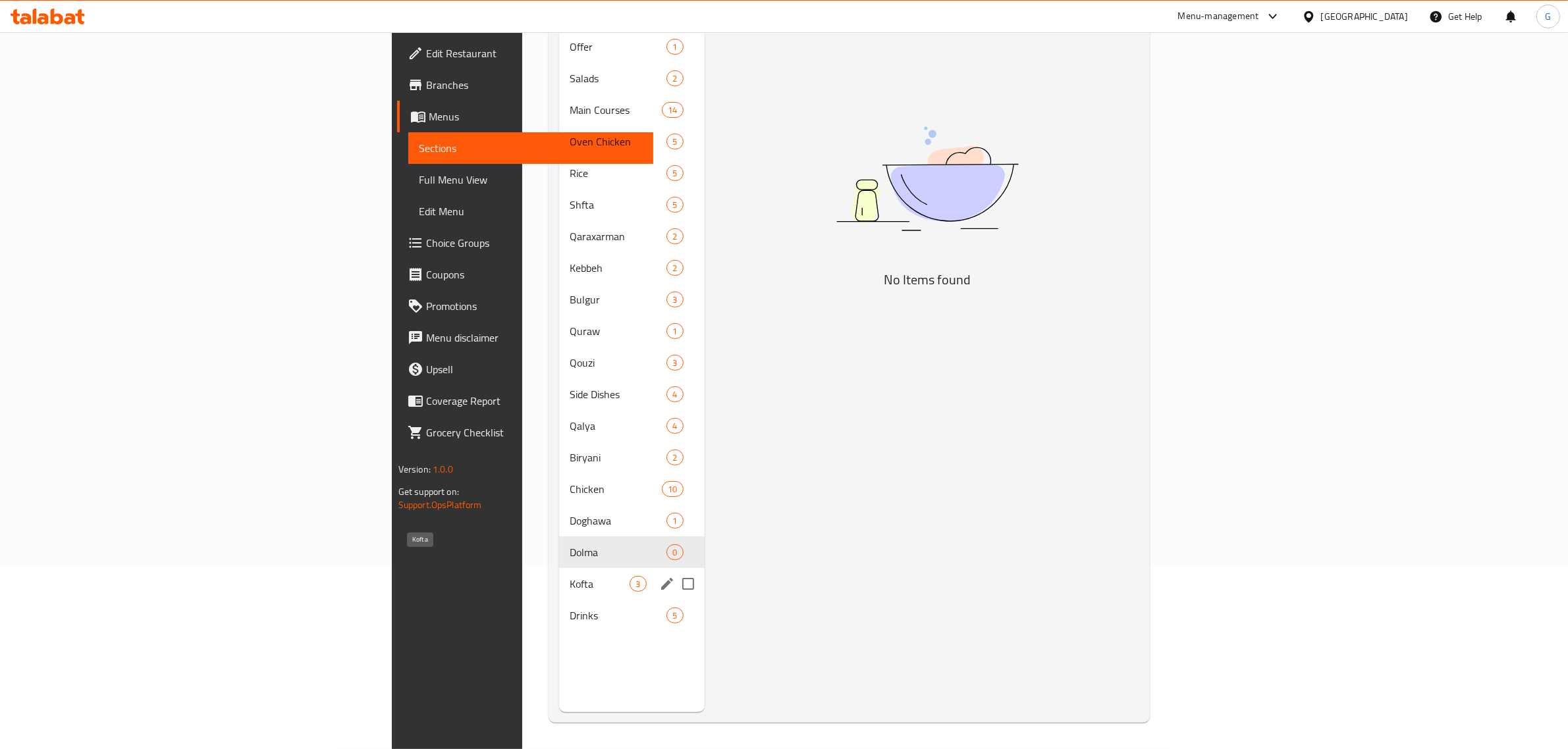
click at [569, 576] on span "Kofta" at bounding box center [599, 584] width 60 height 16
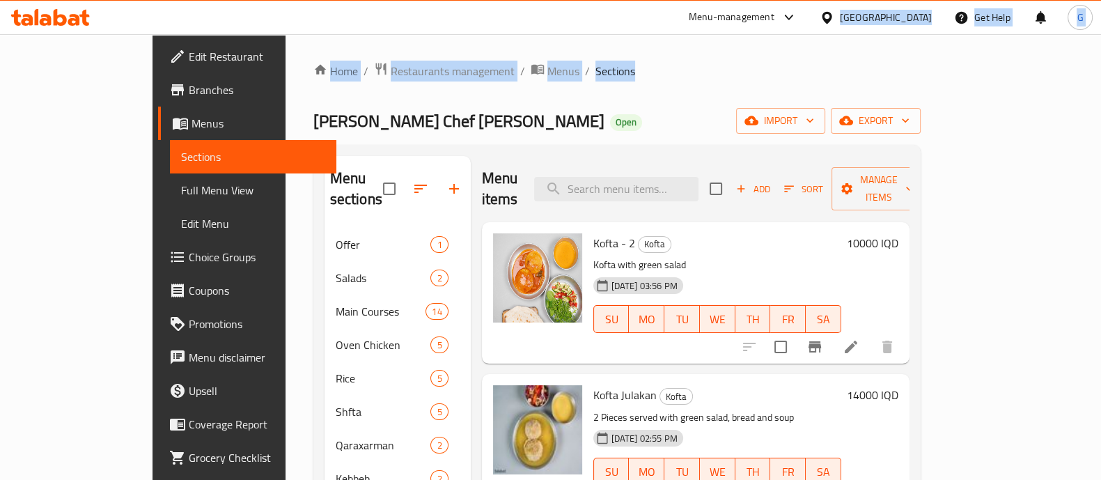
drag, startPoint x: 852, startPoint y: 32, endPoint x: 832, endPoint y: 8, distance: 31.6
click at [842, 34] on div "​ Menu-management [GEOGRAPHIC_DATA] Get Help G Edit Restaurant Branches Menus S…" at bounding box center [550, 257] width 1101 height 446
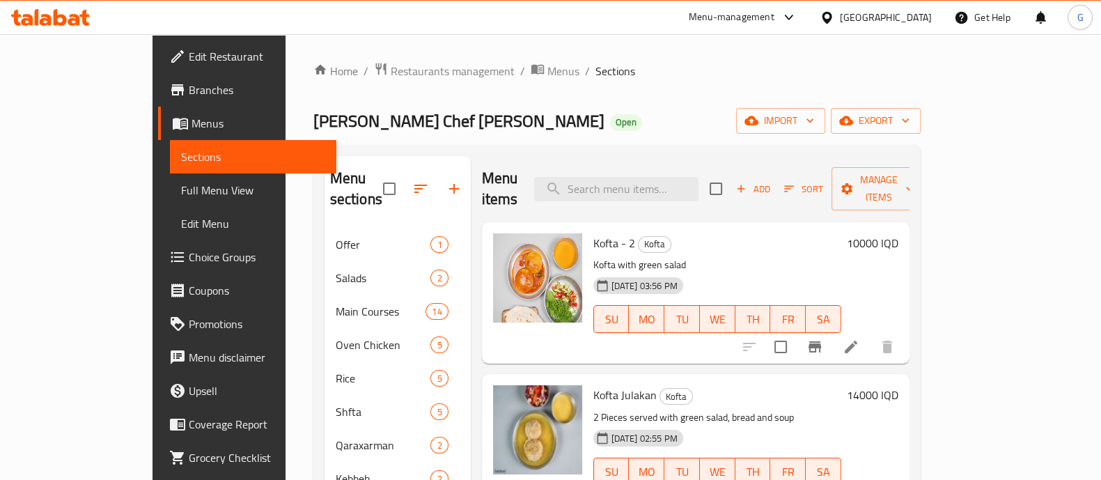
click at [808, 8] on div "Menu-management" at bounding box center [742, 17] width 131 height 33
click at [774, 12] on div "Menu-management" at bounding box center [731, 17] width 86 height 17
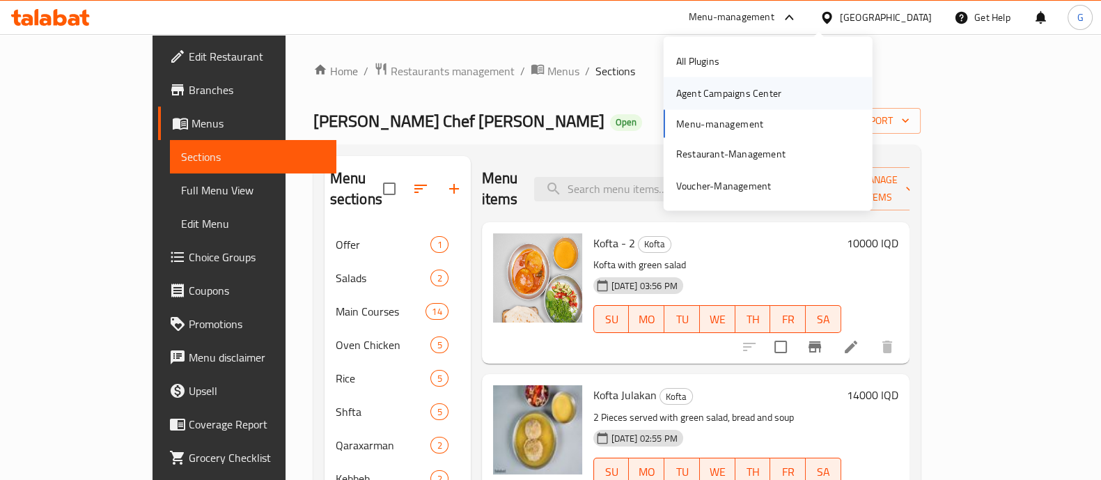
click at [750, 82] on div "Agent Campaigns Center" at bounding box center [728, 93] width 127 height 32
